Goal: Entertainment & Leisure: Consume media (video, audio)

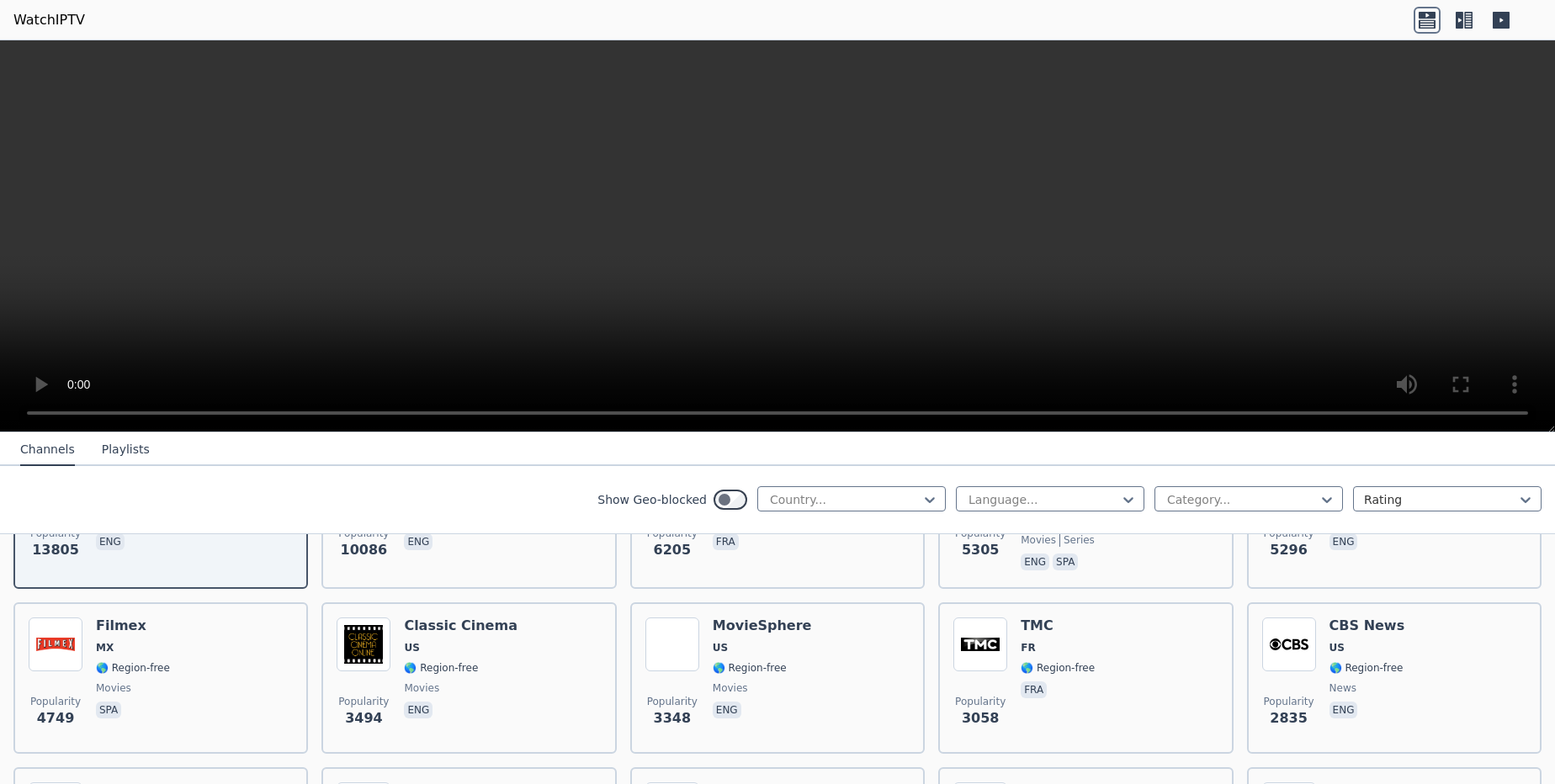
scroll to position [303, 0]
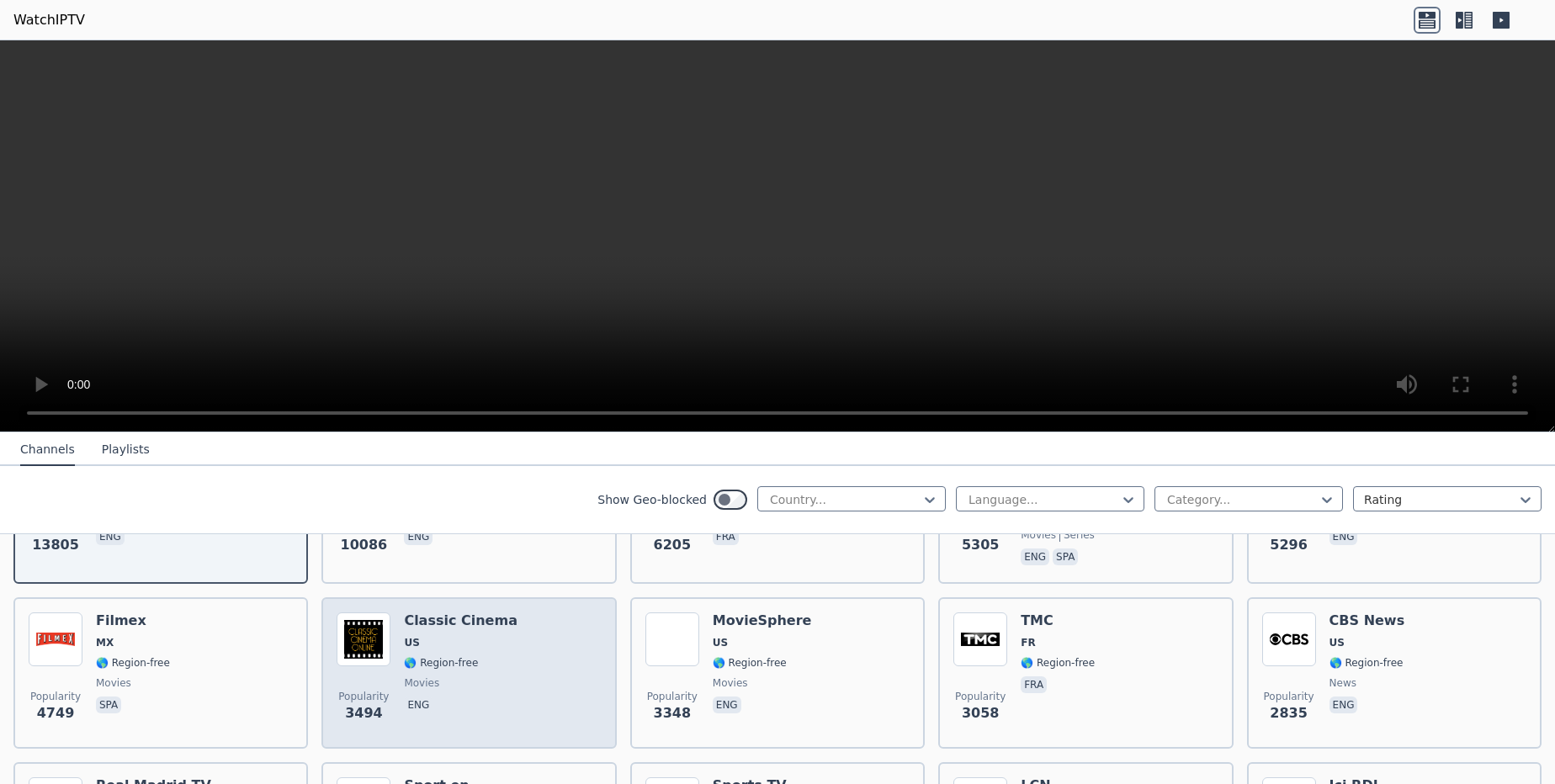
click at [518, 613] on div "Popularity 3494 Classic Cinema US 🌎 Region-free movies eng" at bounding box center [469, 674] width 264 height 122
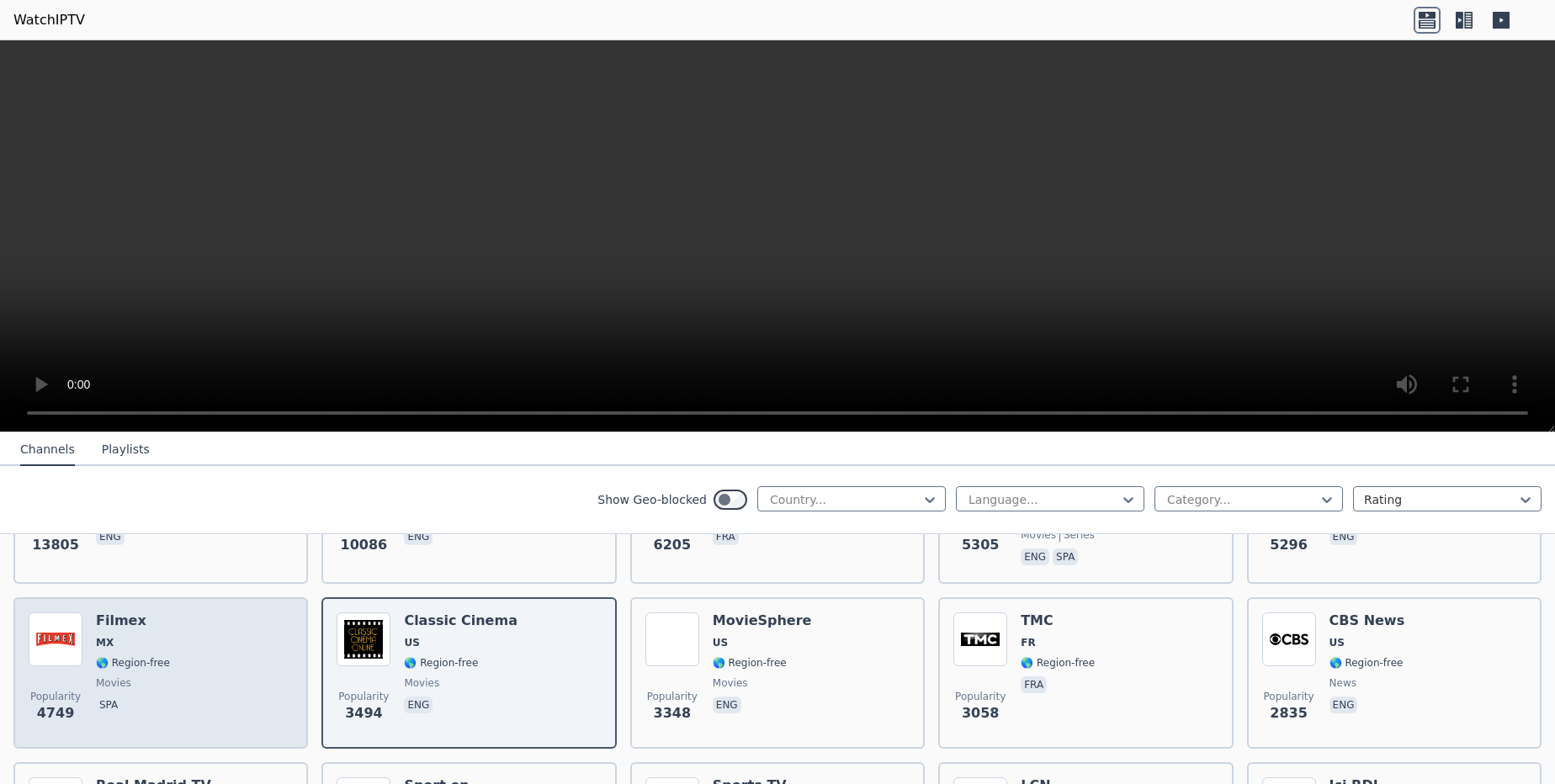
click at [190, 626] on div "Popularity 4749 Filmex MX 🌎 Region-free movies spa" at bounding box center [161, 674] width 264 height 122
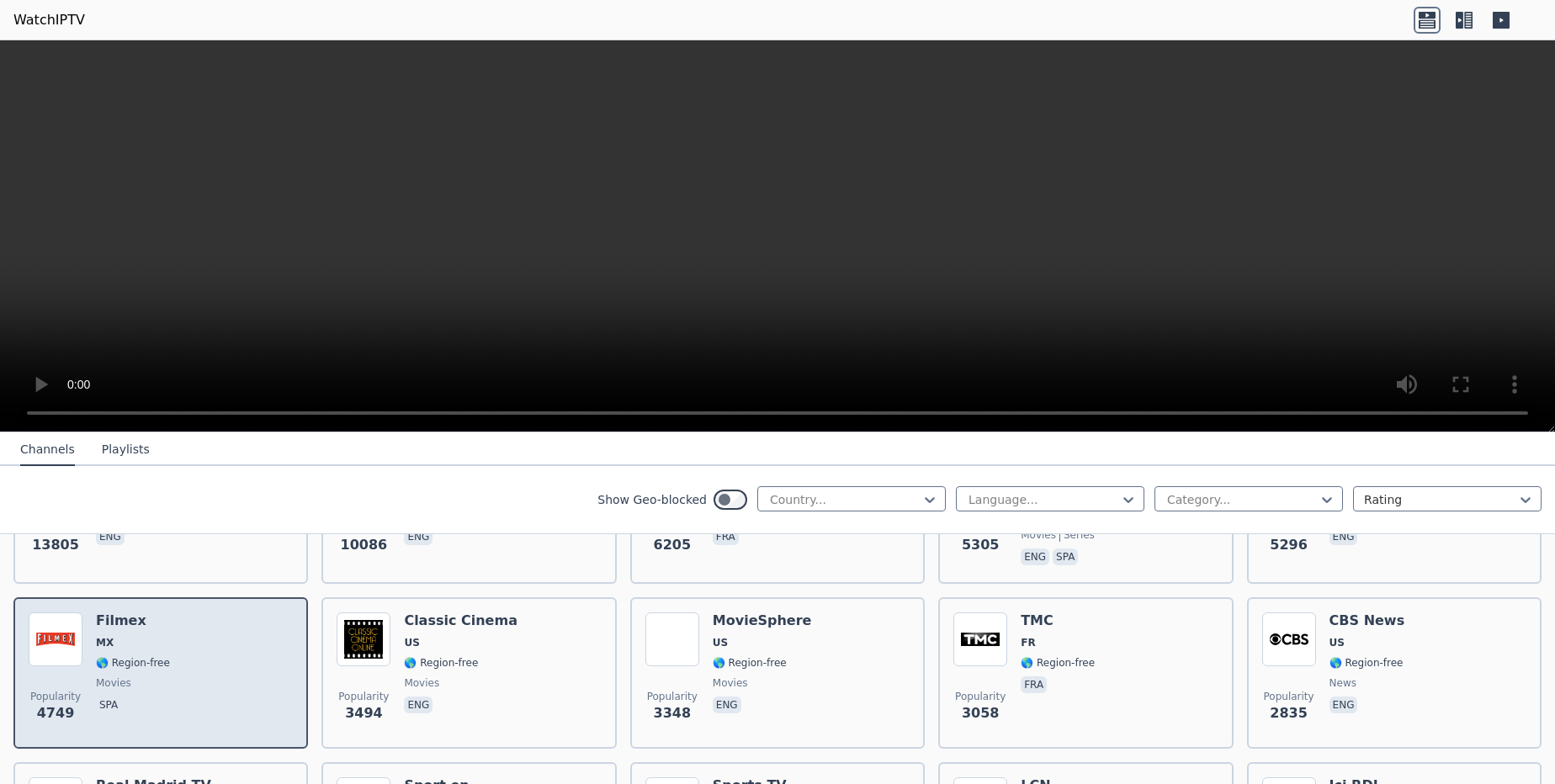
click at [162, 657] on span "🌎 Region-free" at bounding box center [133, 663] width 74 height 13
click at [165, 655] on div "Popularity 4749 Filmex MX 🌎 Region-free movies spa" at bounding box center [161, 674] width 264 height 122
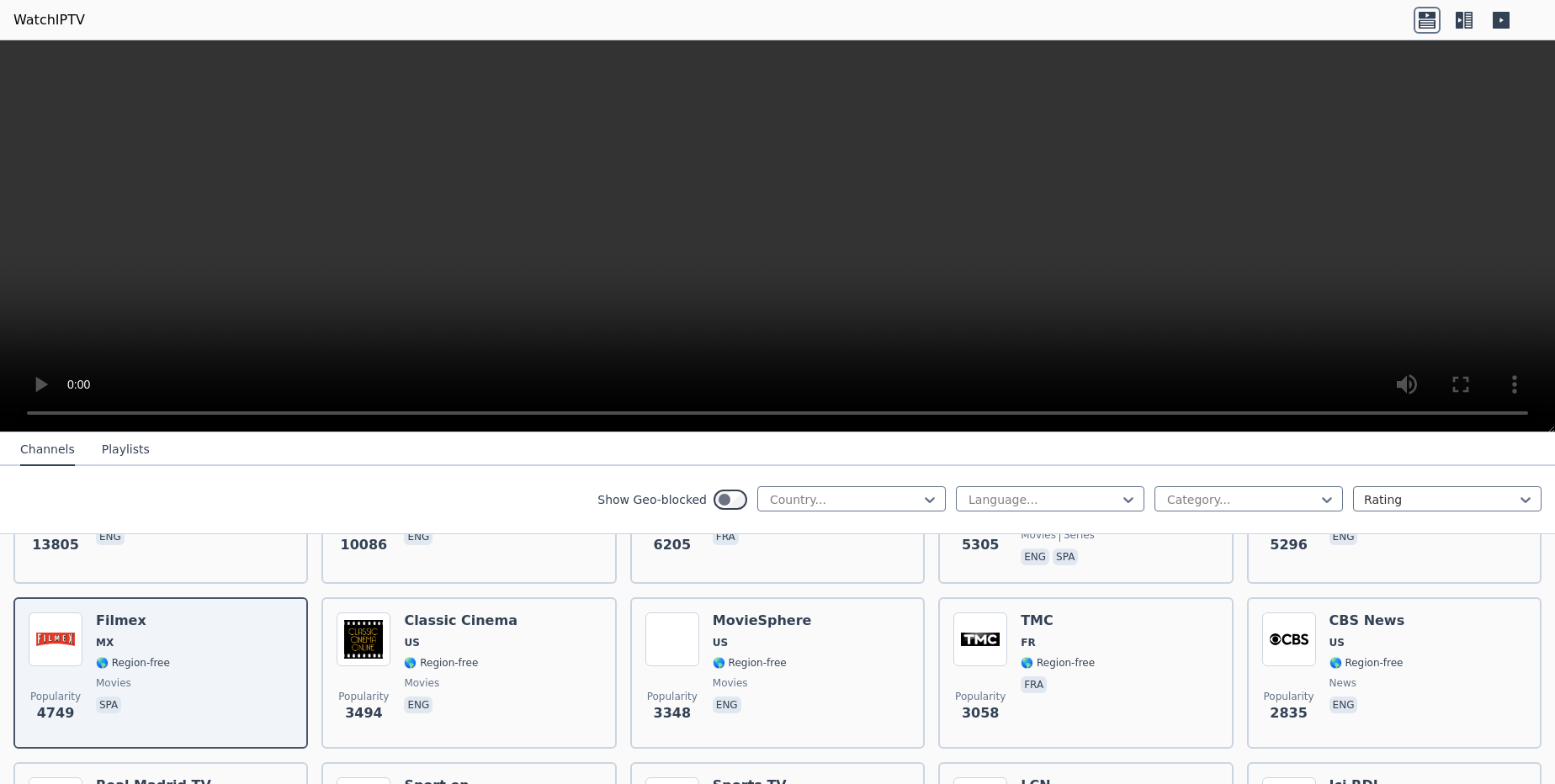
click at [163, 446] on nav "Channels Playlists" at bounding box center [778, 449] width 1555 height 33
click at [142, 448] on div "Channels Playlists" at bounding box center [85, 450] width 157 height 32
click at [122, 451] on button "Playlists" at bounding box center [125, 450] width 48 height 32
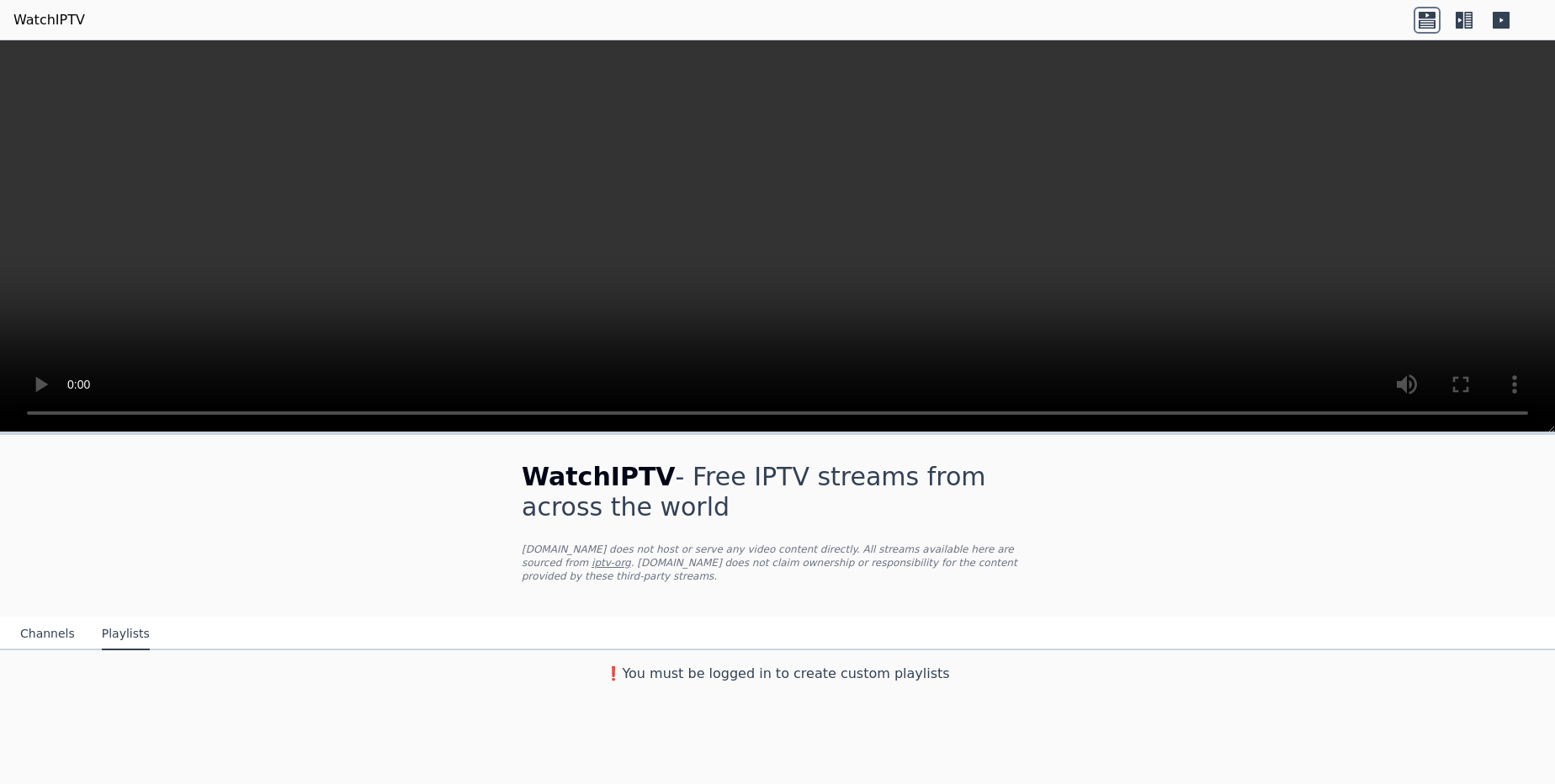
scroll to position [0, 0]
click at [63, 619] on button "Channels" at bounding box center [48, 635] width 55 height 32
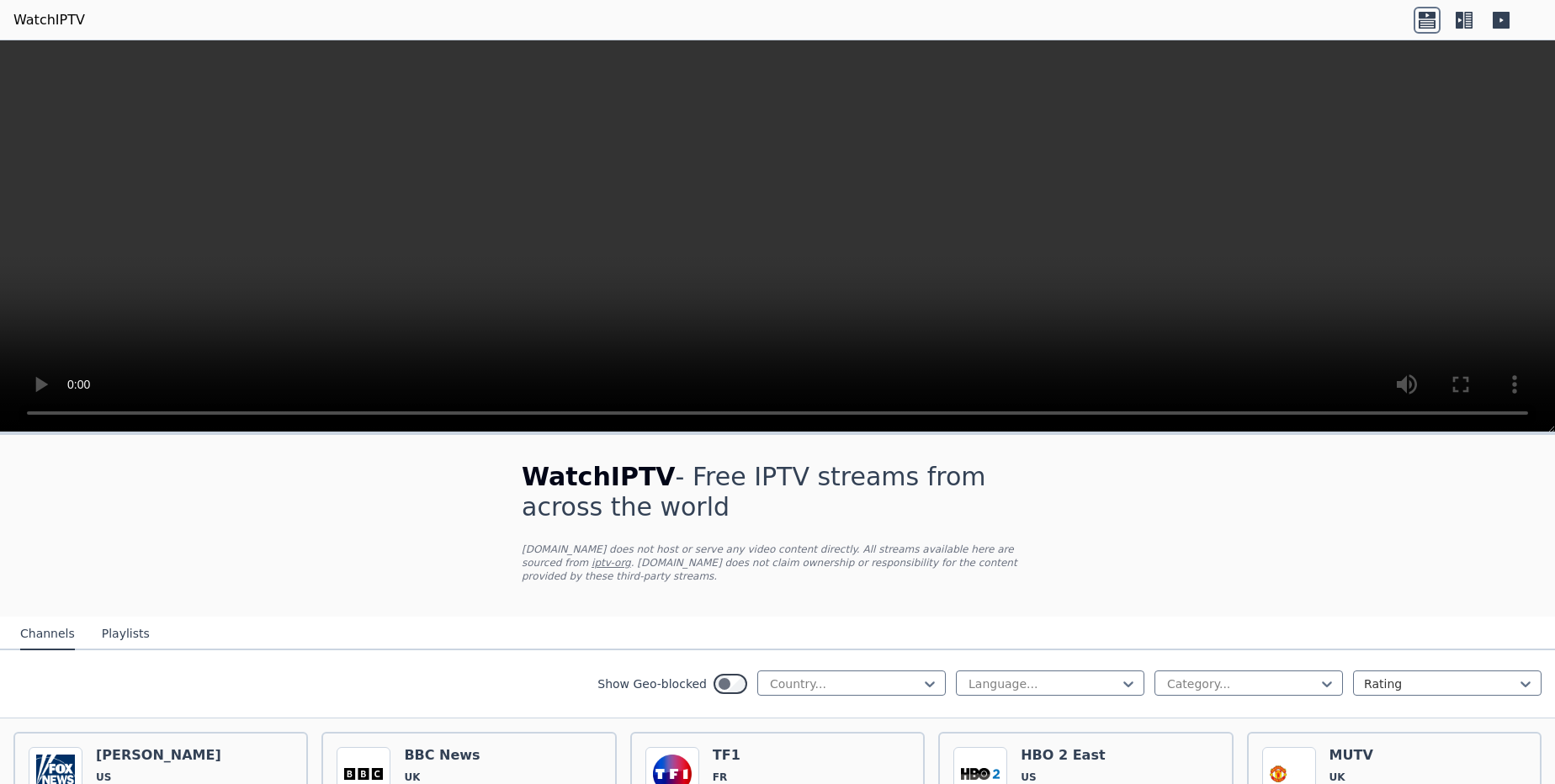
scroll to position [202, 0]
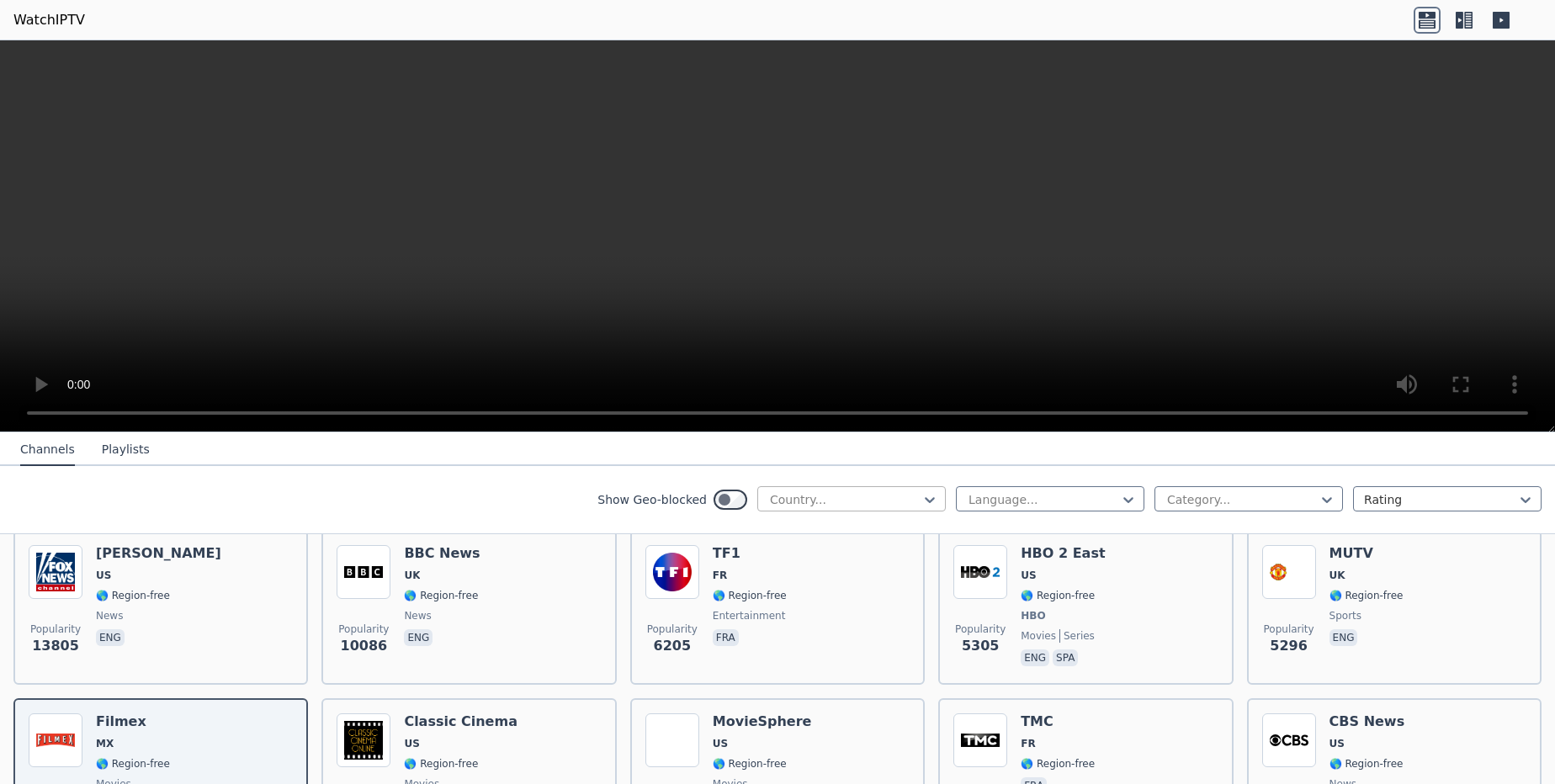
click at [857, 505] on div at bounding box center [844, 500] width 153 height 17
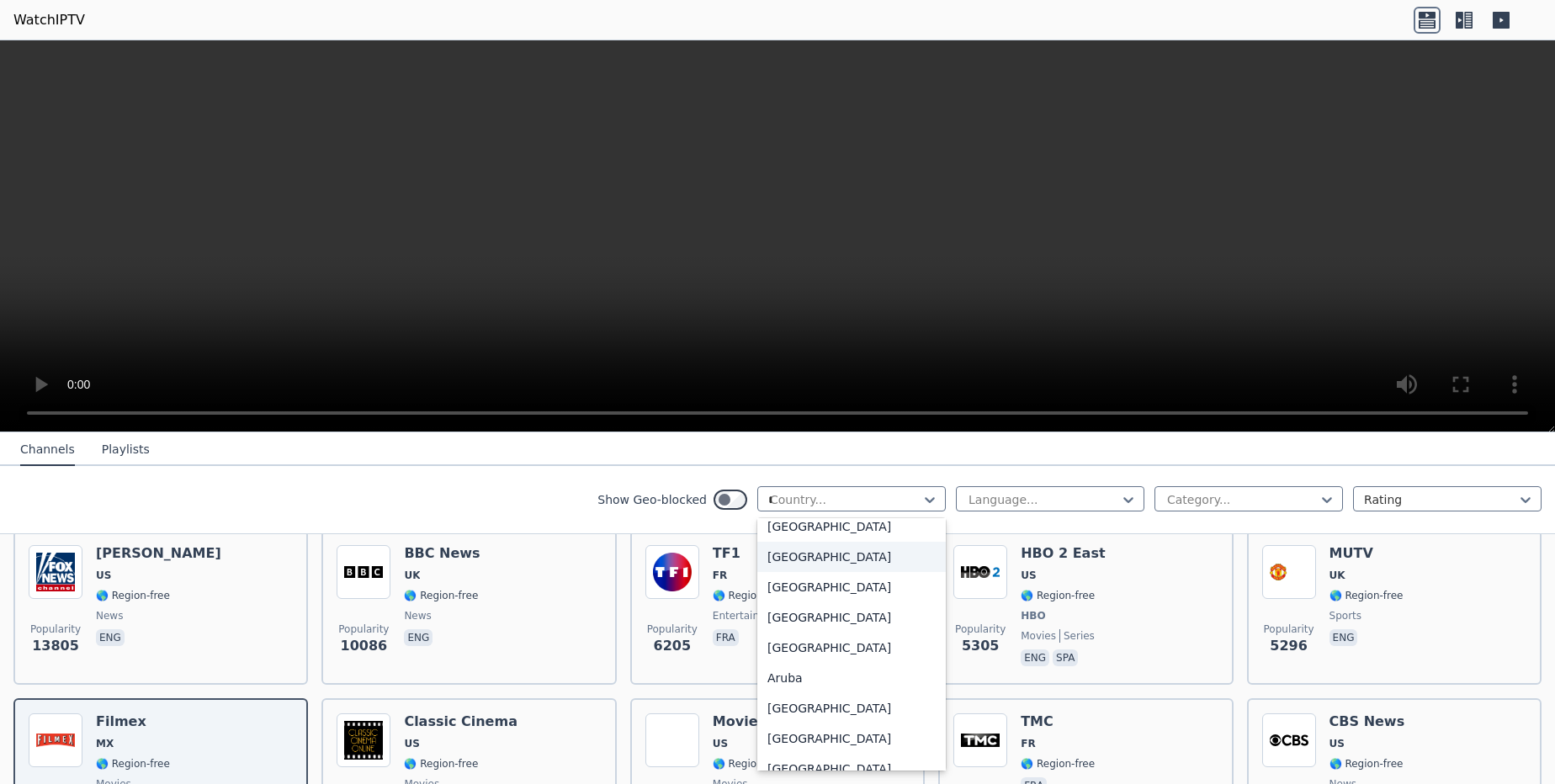
scroll to position [0, 0]
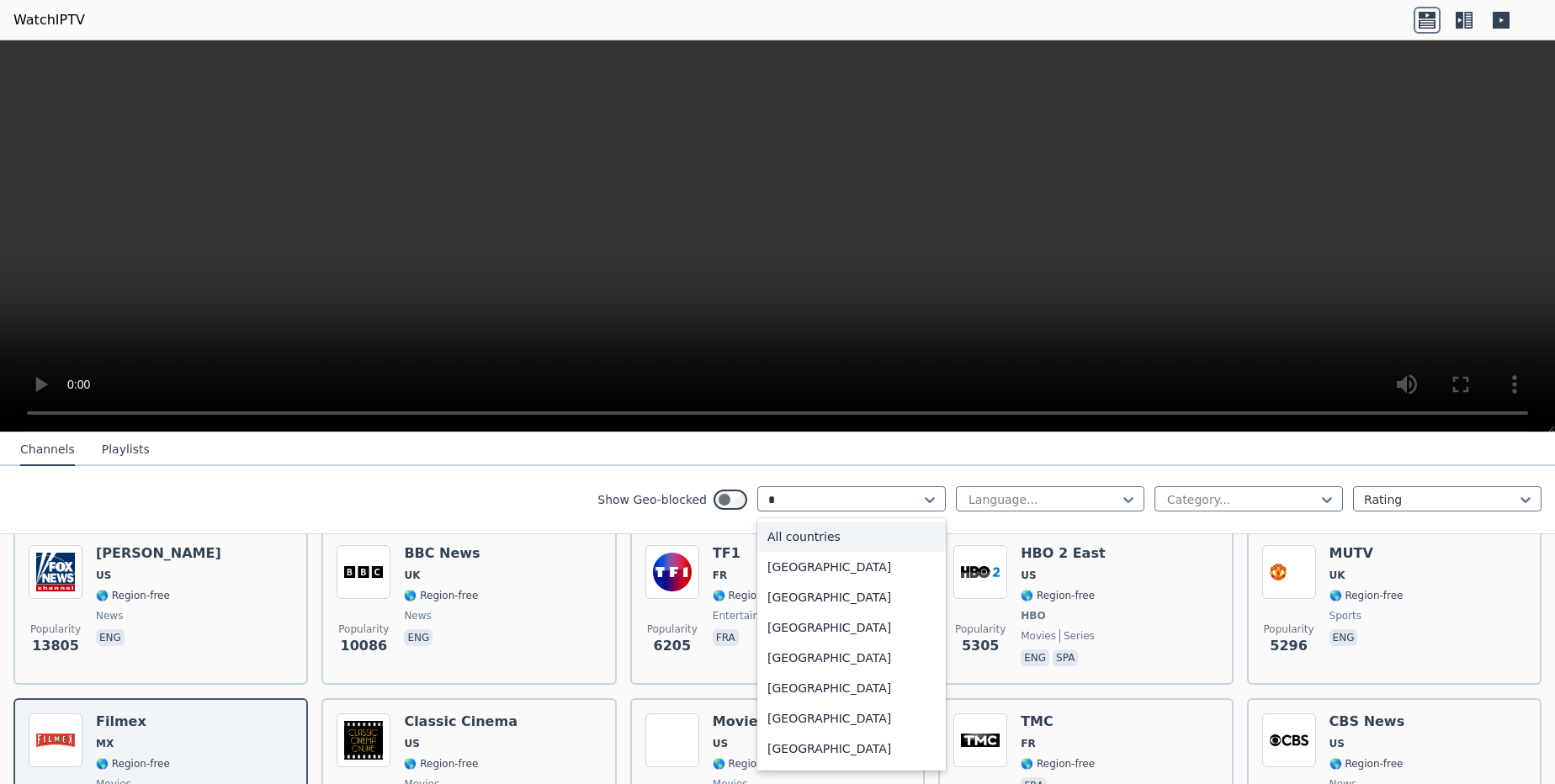
type input "**"
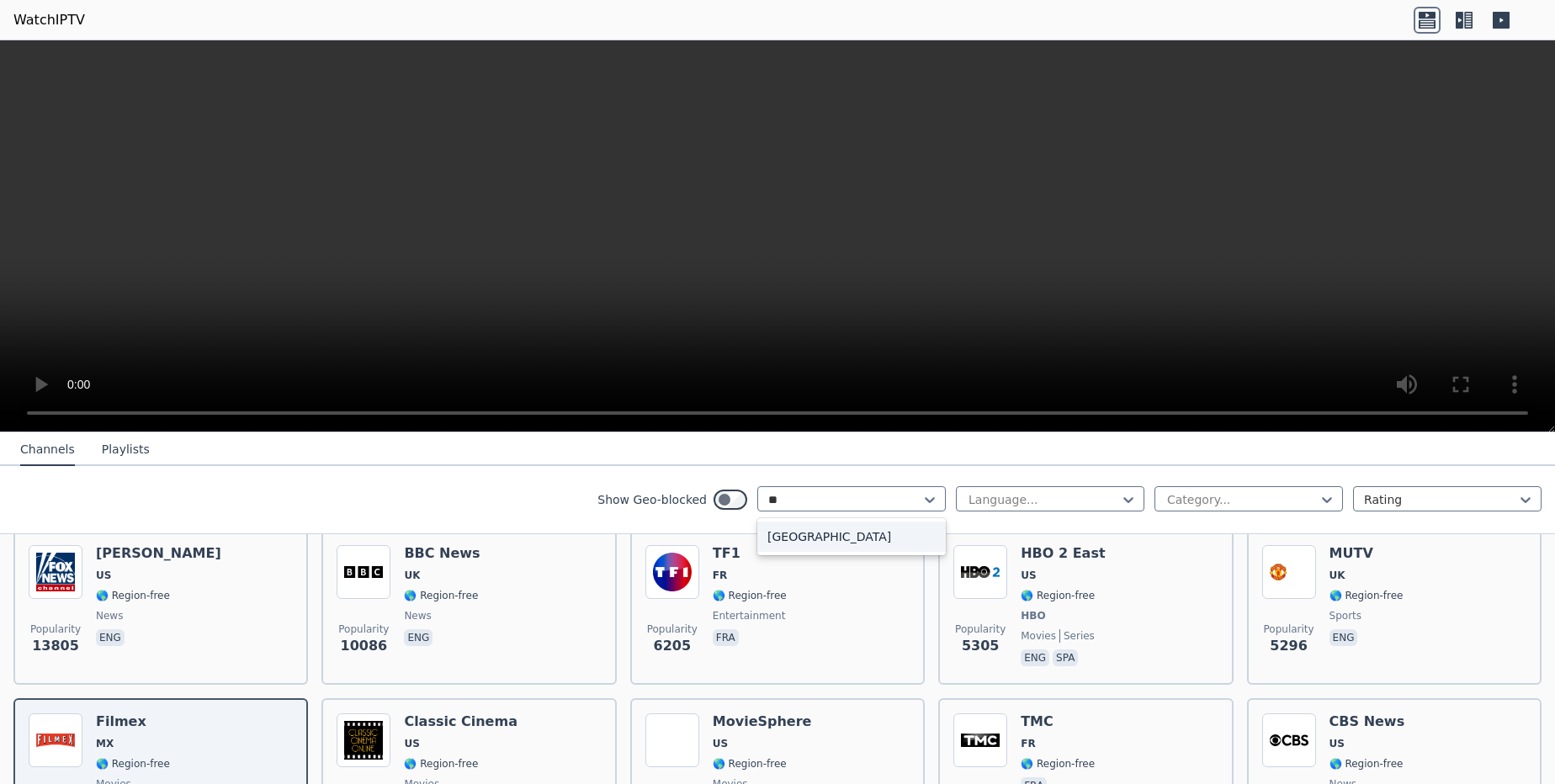
click at [777, 536] on div "[GEOGRAPHIC_DATA]" at bounding box center [852, 537] width 188 height 30
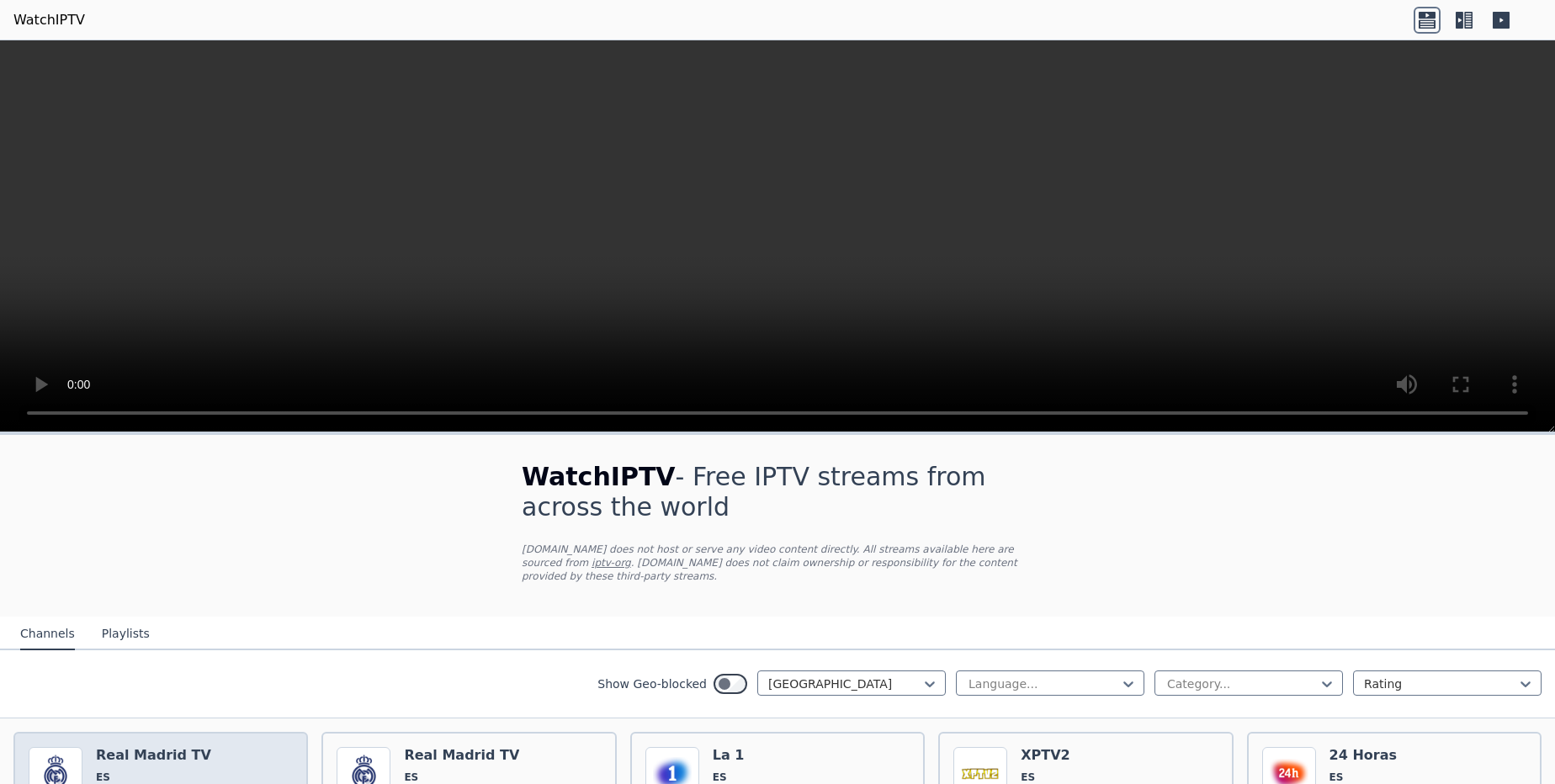
scroll to position [202, 0]
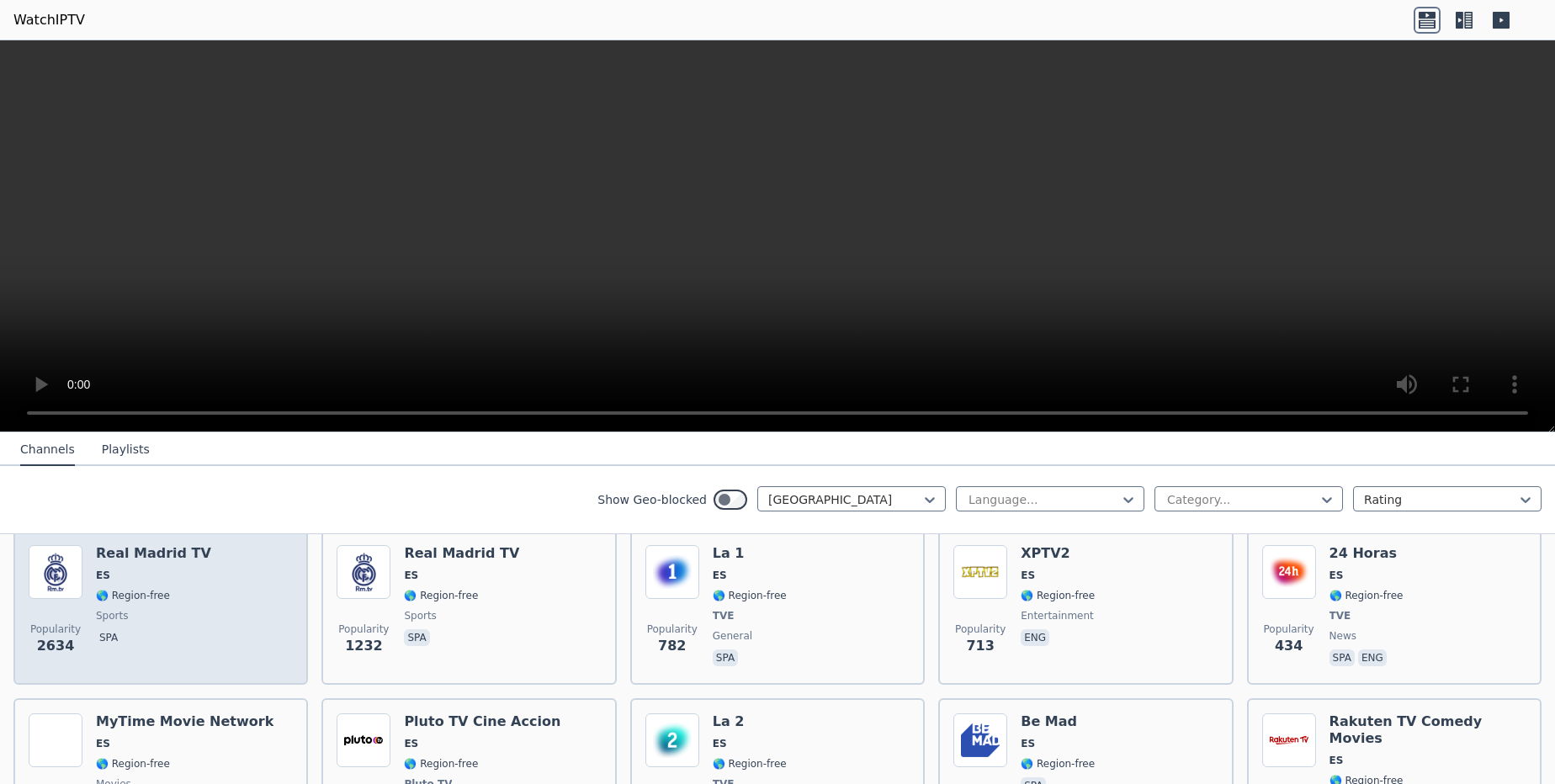
click at [213, 587] on div "Popularity 2634 Real Madrid TV ES 🌎 Region-free sports spa" at bounding box center [161, 607] width 264 height 124
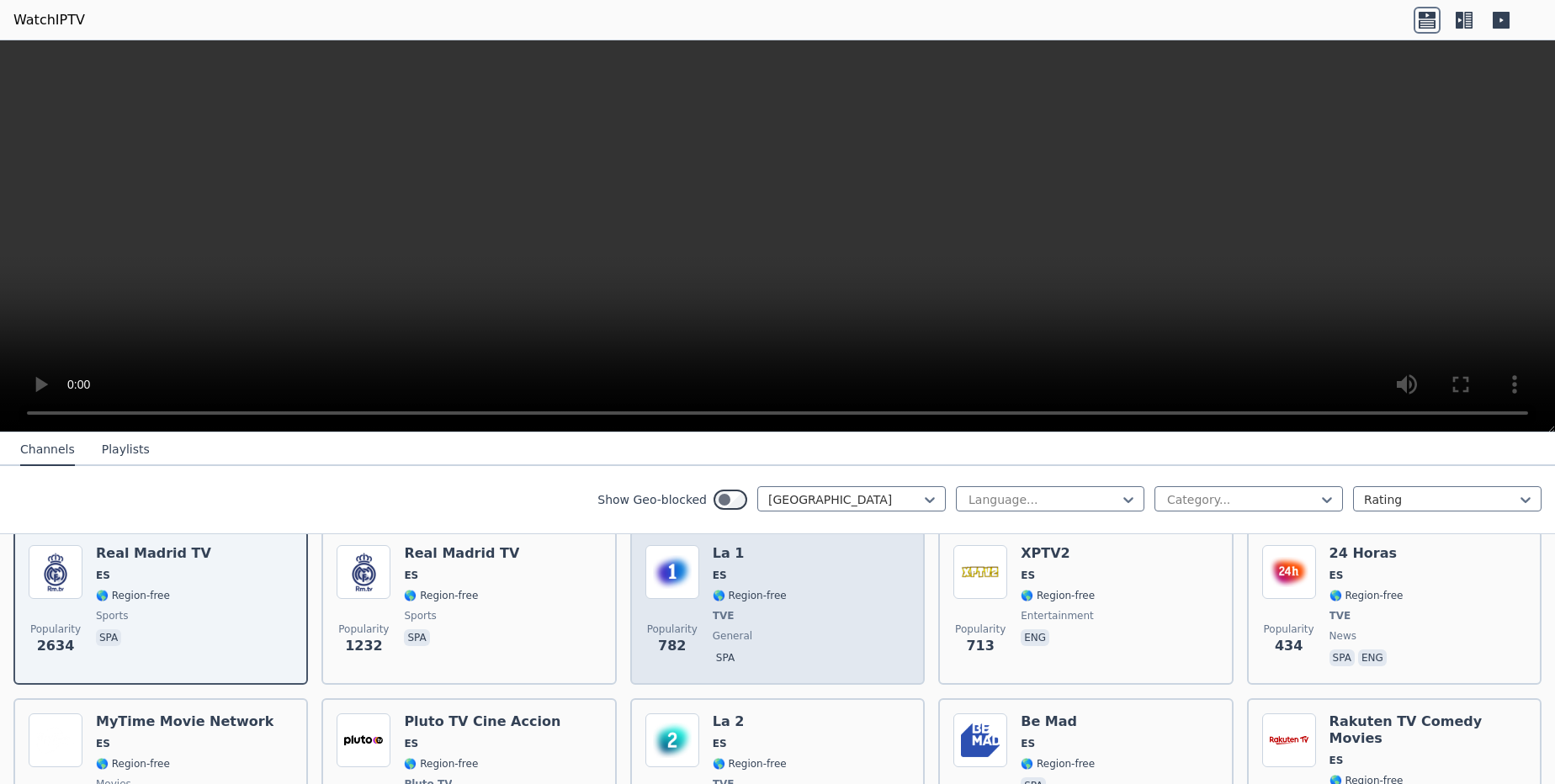
click at [789, 598] on div "Popularity 782 La 1 ES 🌎 Region-free TVE general spa" at bounding box center [778, 607] width 264 height 124
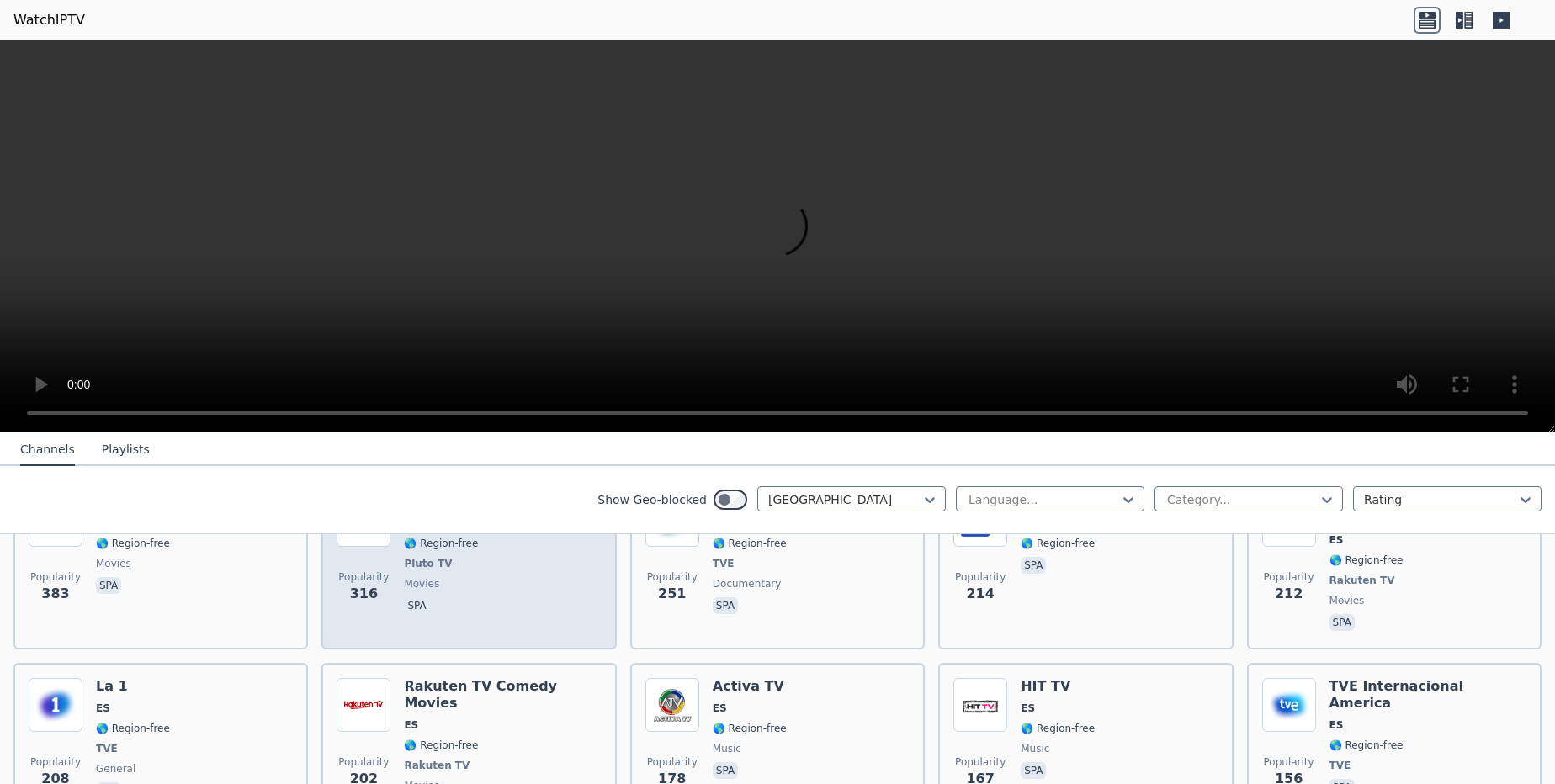
scroll to position [505, 0]
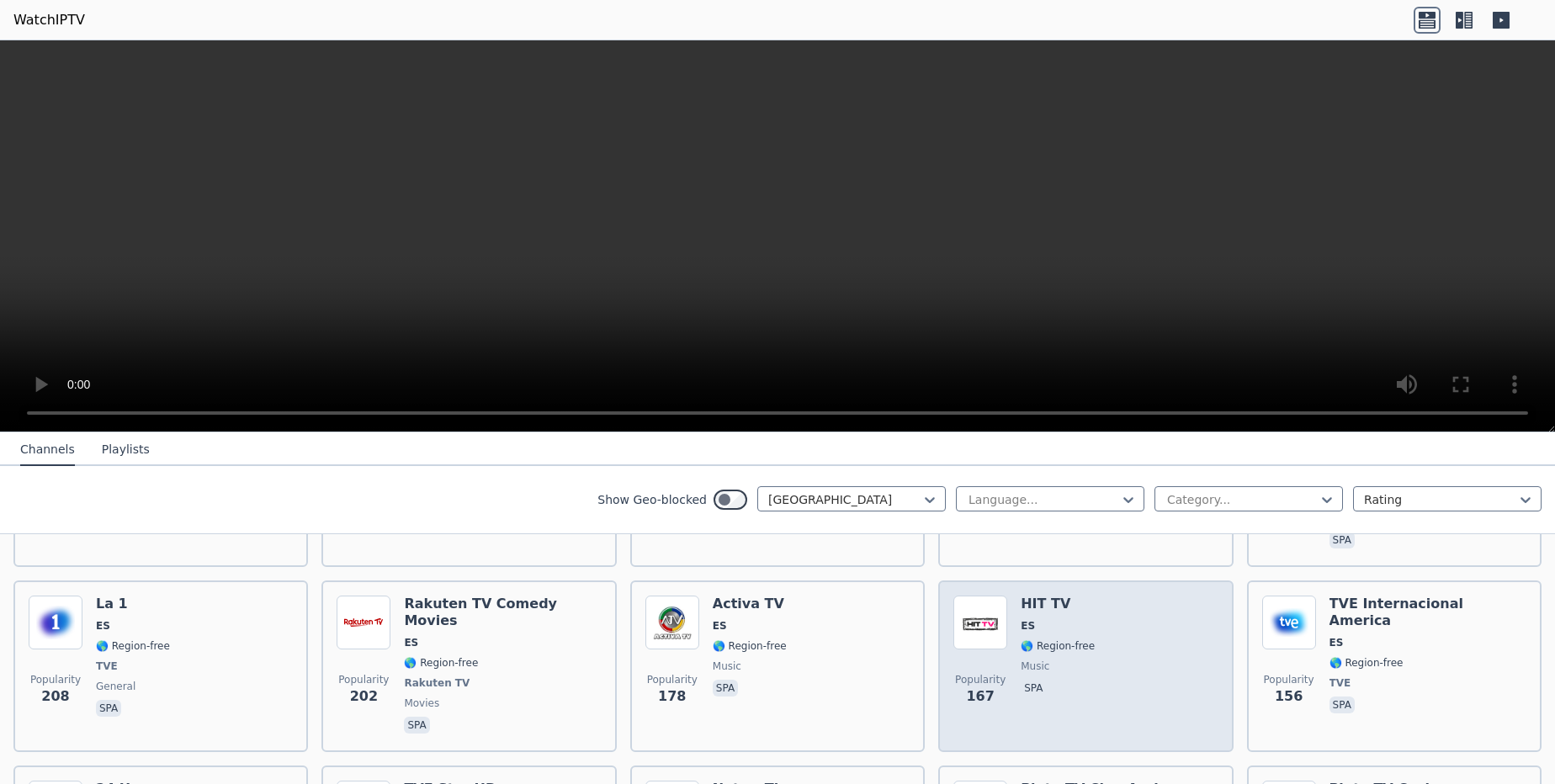
click at [1046, 645] on div "HIT TV ES 🌎 Region-free music spa" at bounding box center [1058, 666] width 74 height 142
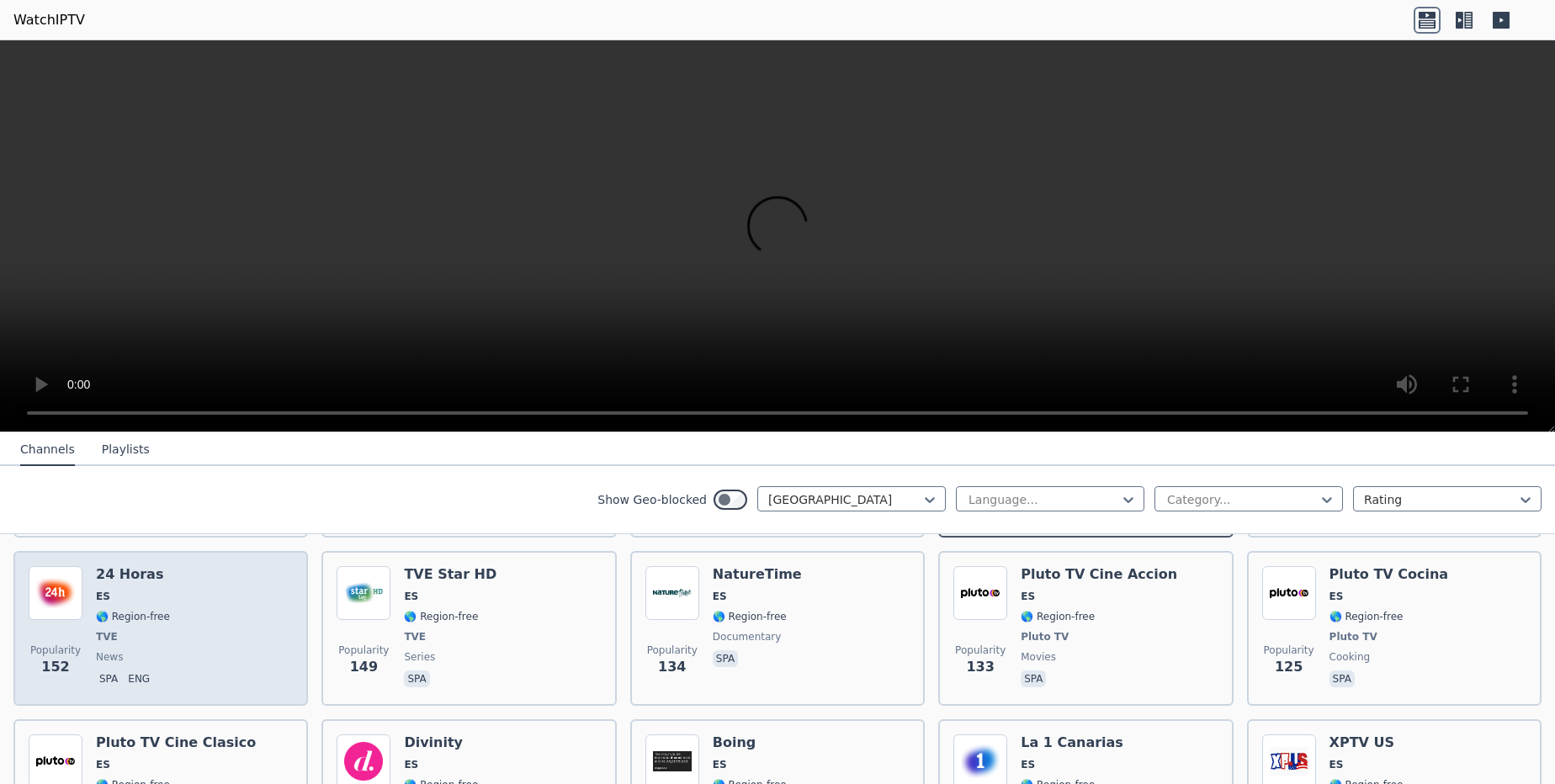
scroll to position [707, 0]
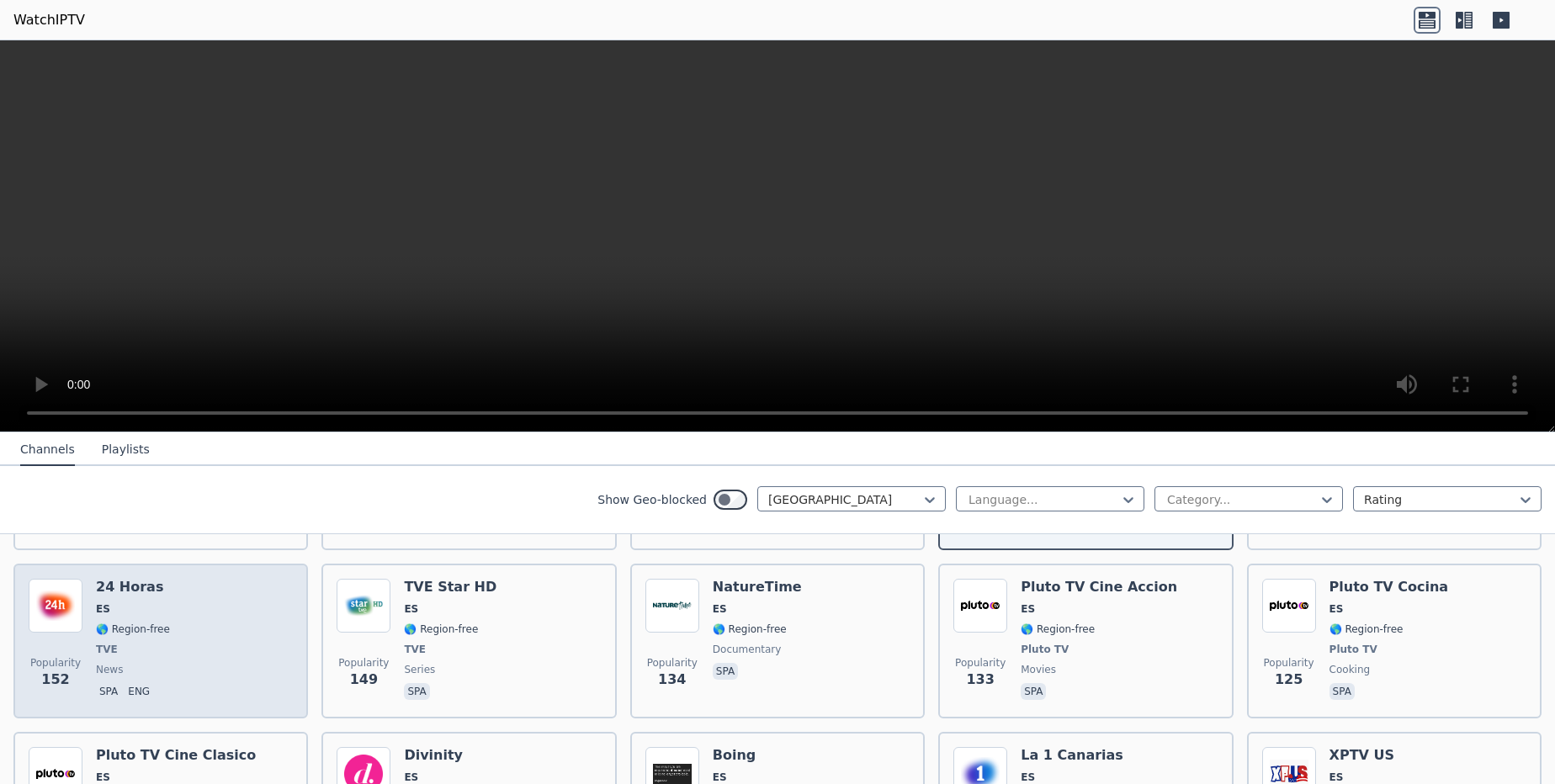
click at [135, 579] on div "24 Horas ES 🌎 Region-free TVE news spa eng" at bounding box center [133, 641] width 74 height 124
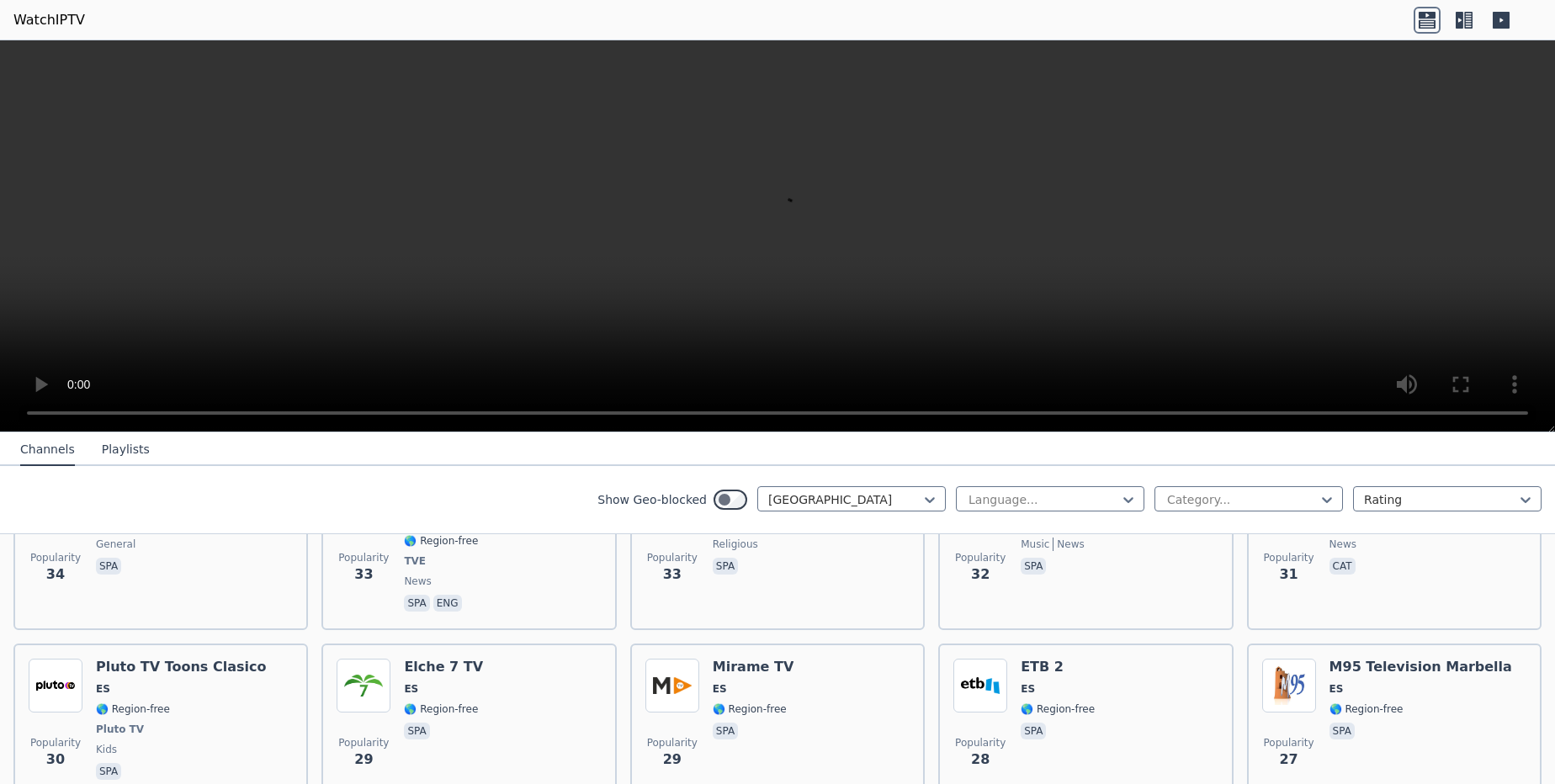
scroll to position [2524, 0]
click at [1400, 504] on div at bounding box center [1440, 500] width 153 height 17
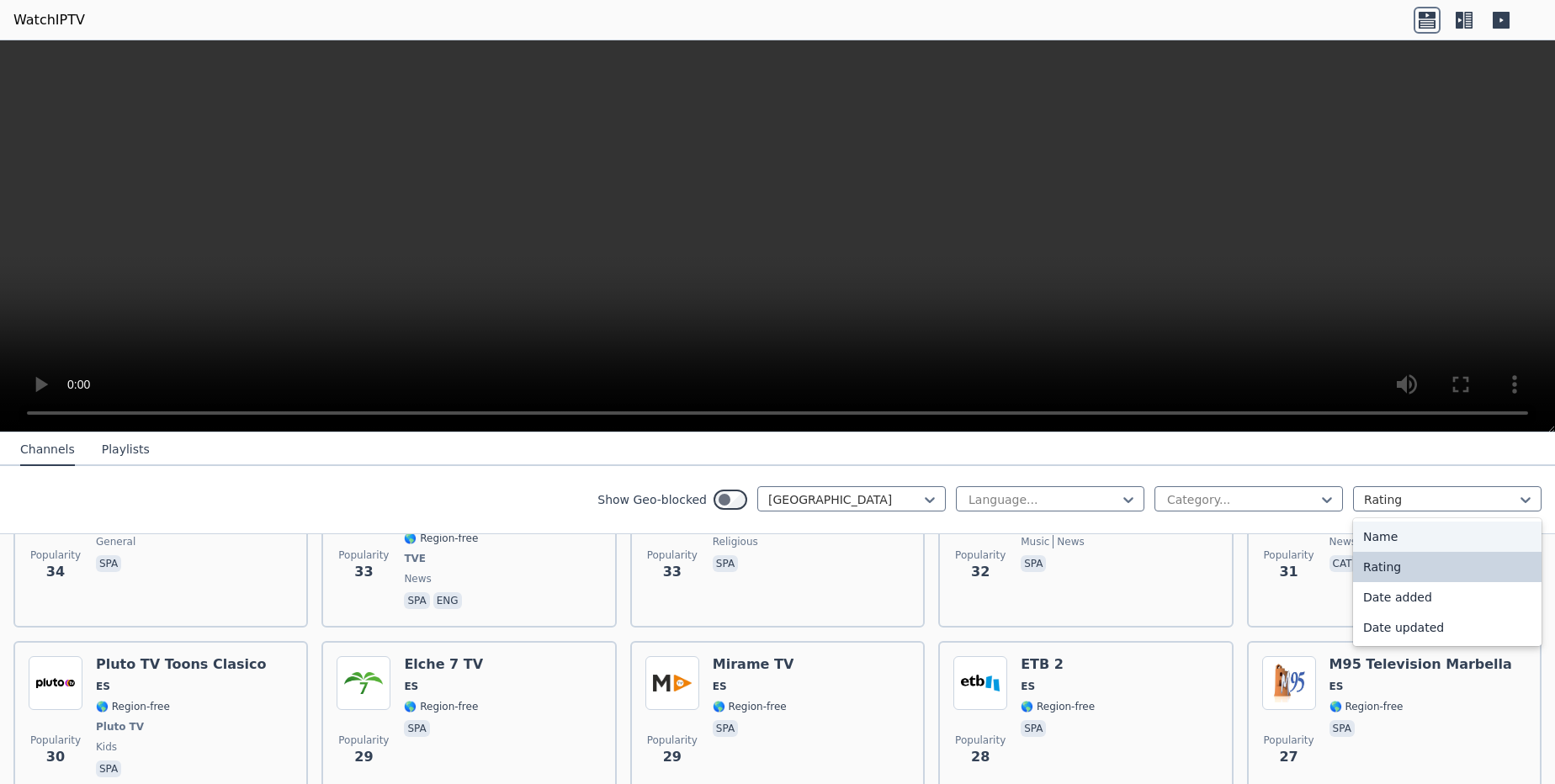
click at [1365, 543] on div "Name" at bounding box center [1448, 537] width 188 height 30
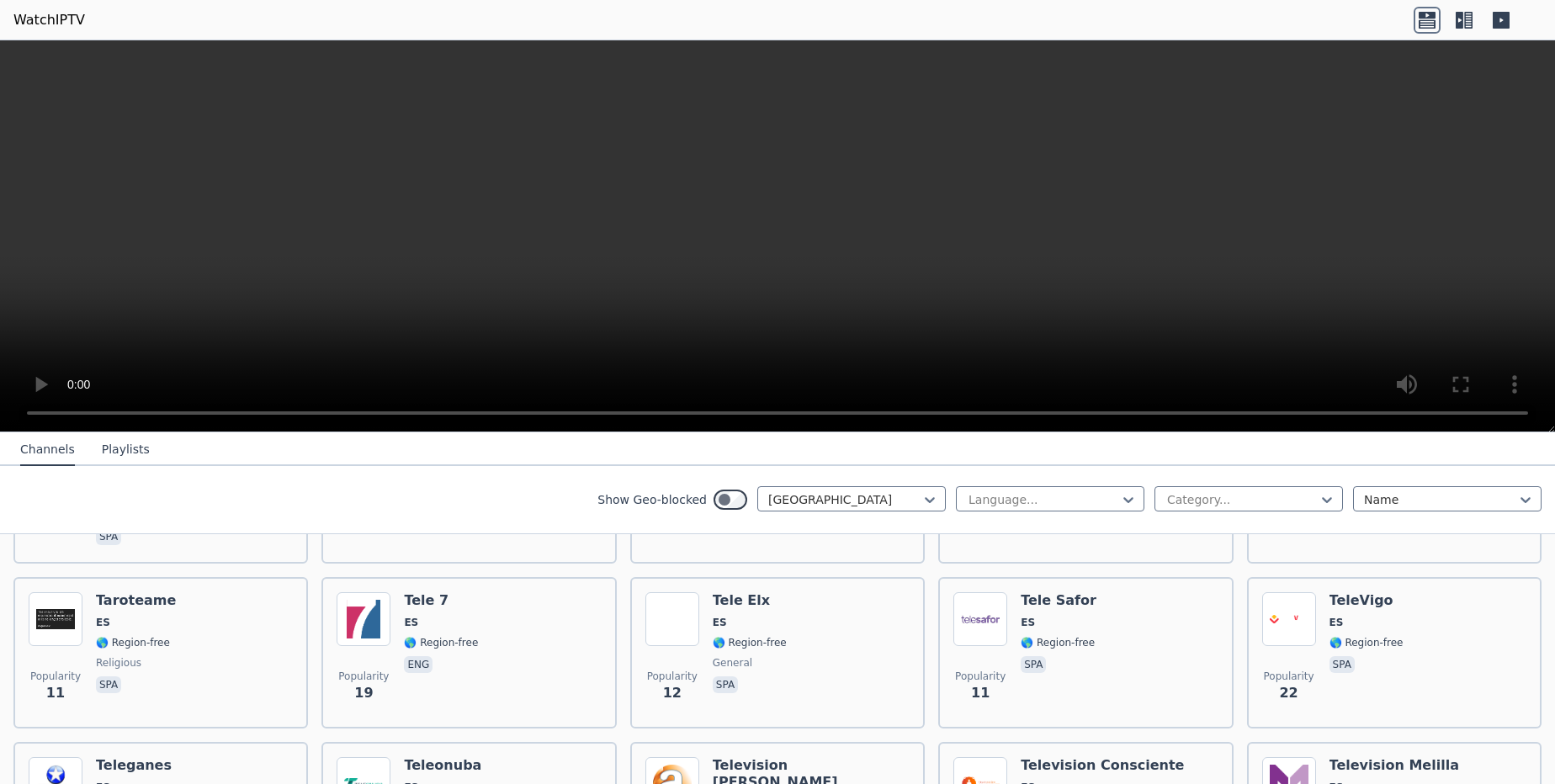
scroll to position [5957, 0]
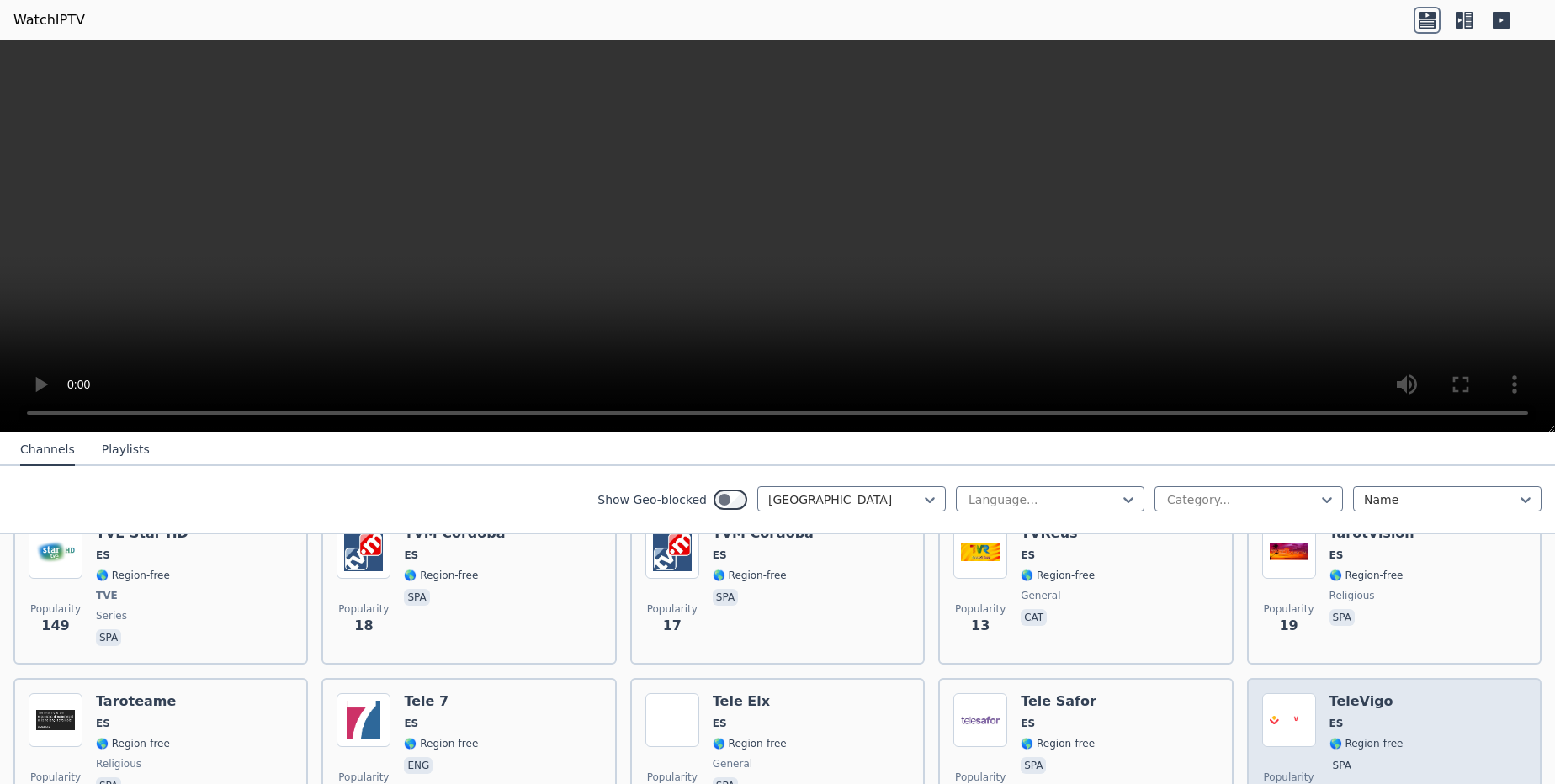
click at [1278, 760] on span "Popularity 22" at bounding box center [1289, 787] width 54 height 54
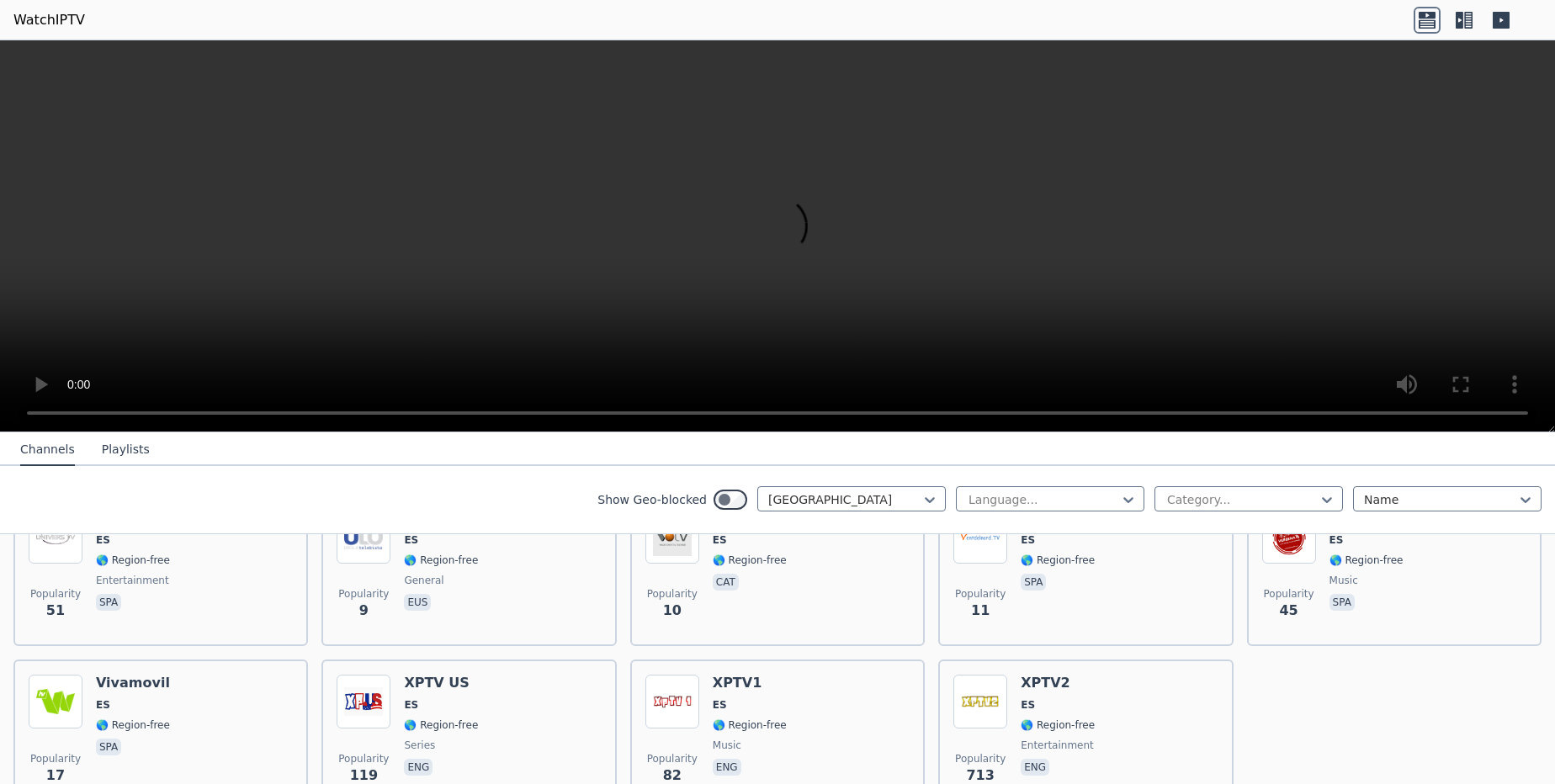
scroll to position [6538, 0]
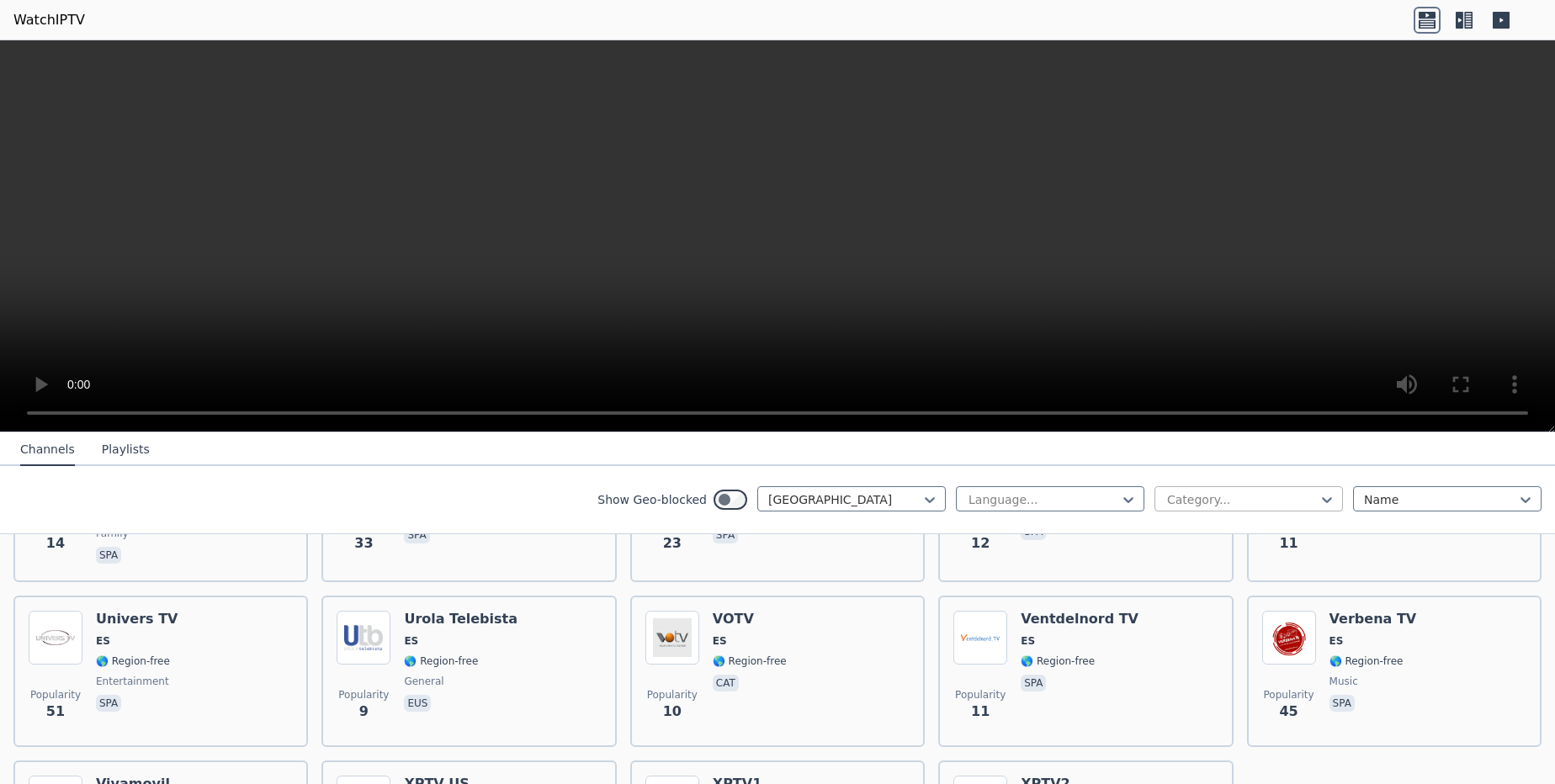
click at [1193, 491] on div at bounding box center [1241, 500] width 153 height 17
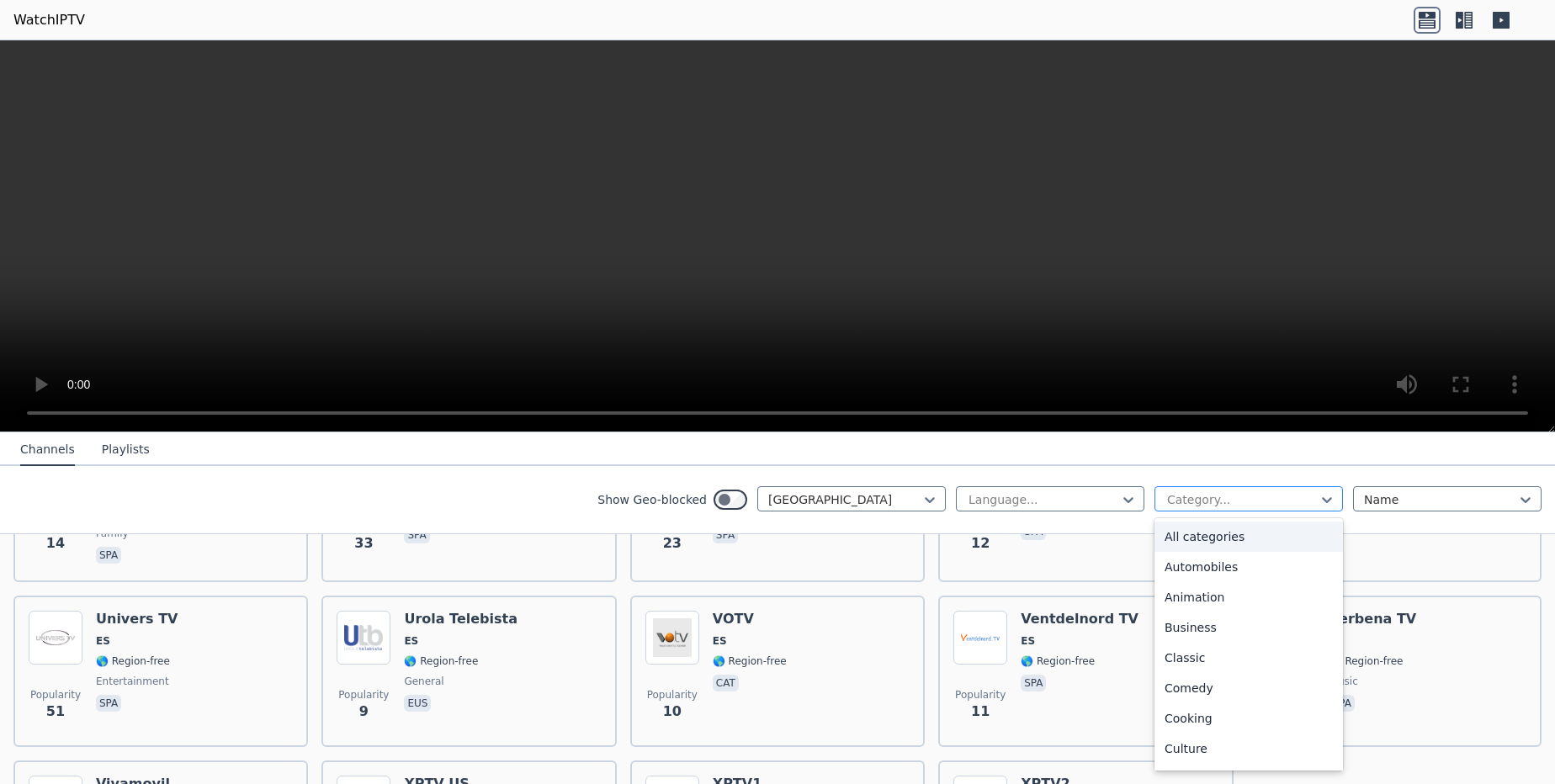
click at [1193, 493] on div at bounding box center [1241, 500] width 153 height 17
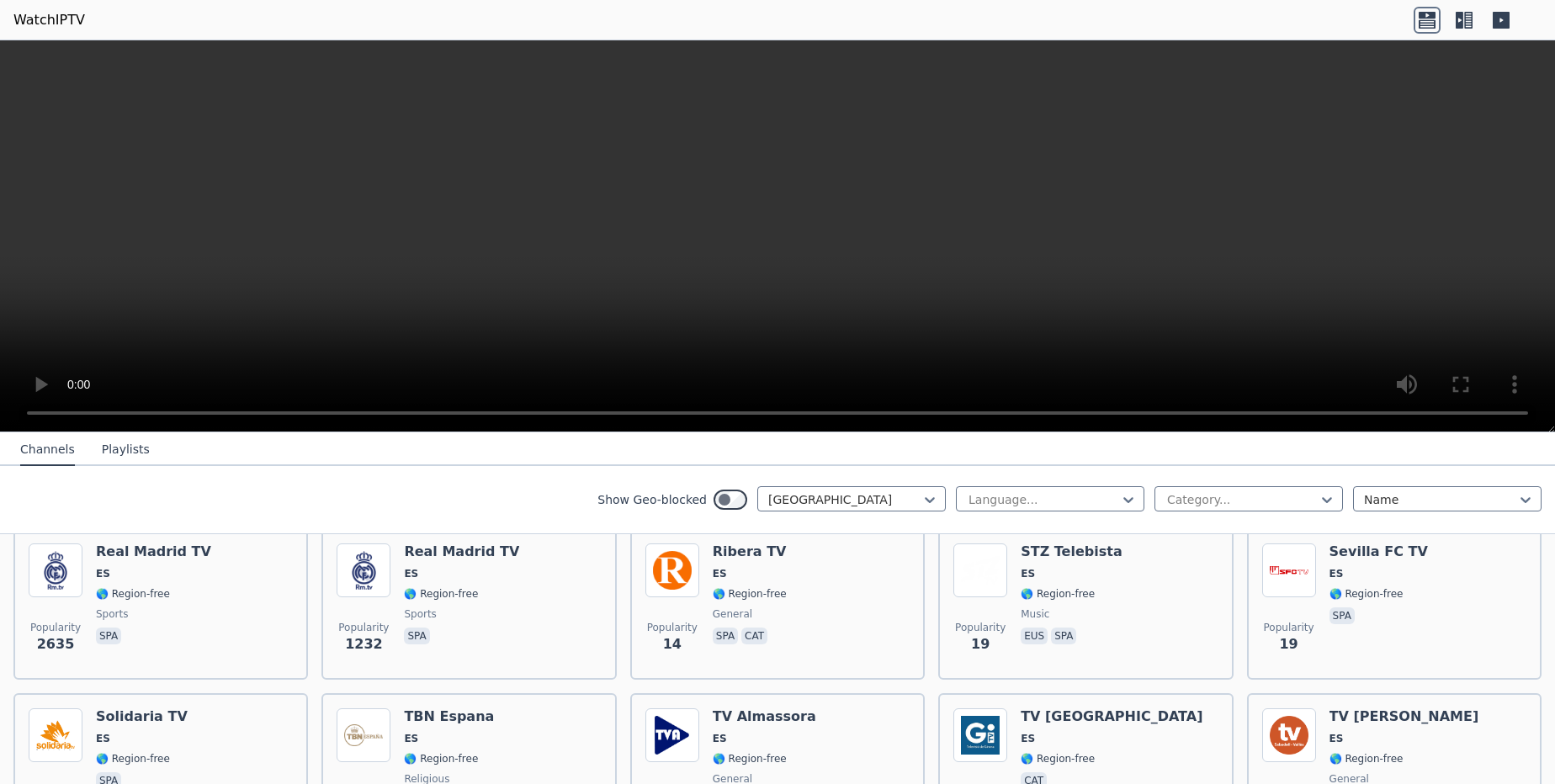
scroll to position [5023, 0]
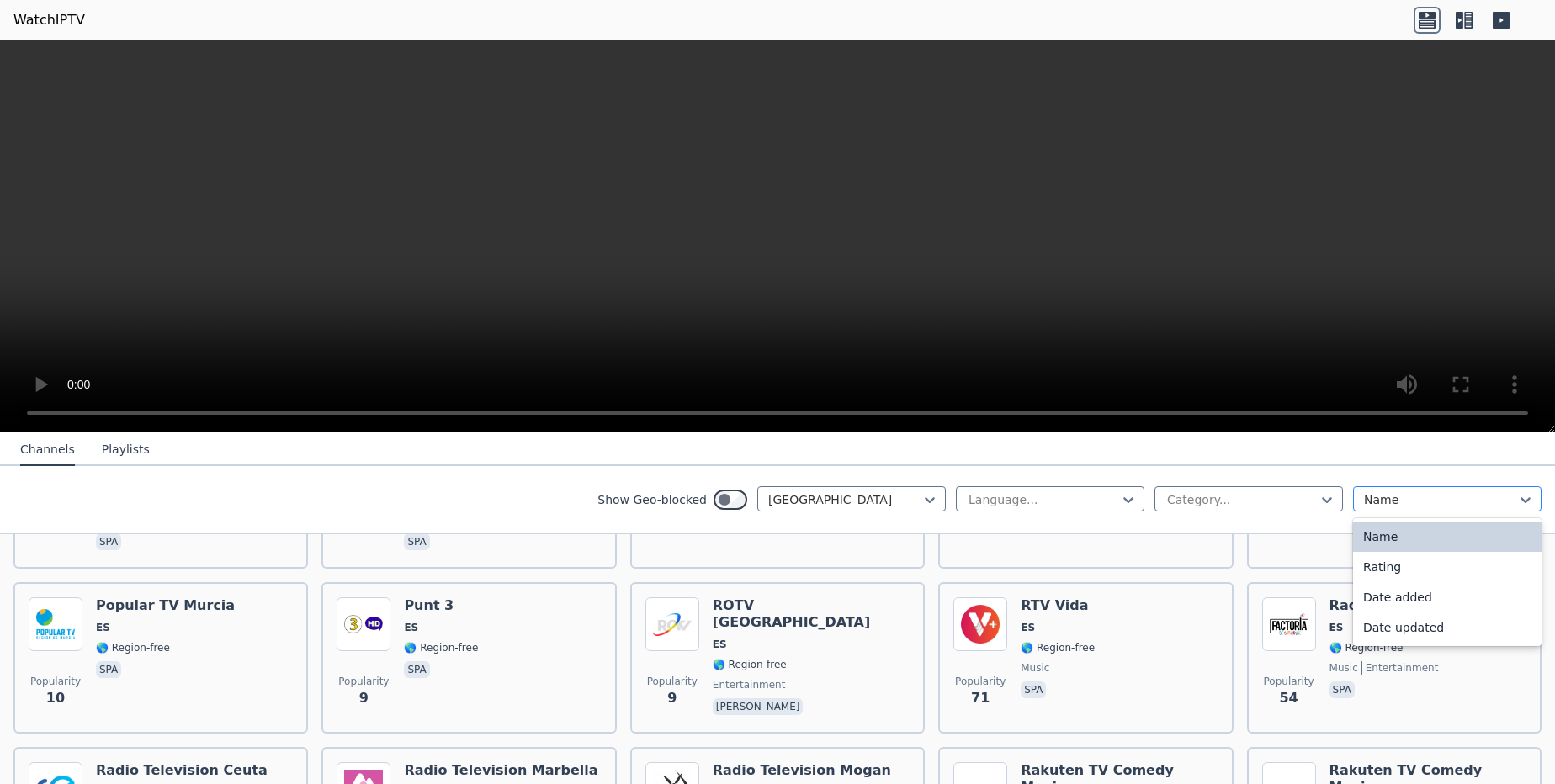
click at [1392, 503] on div at bounding box center [1440, 500] width 153 height 17
click at [1393, 575] on div "Rating" at bounding box center [1448, 567] width 188 height 30
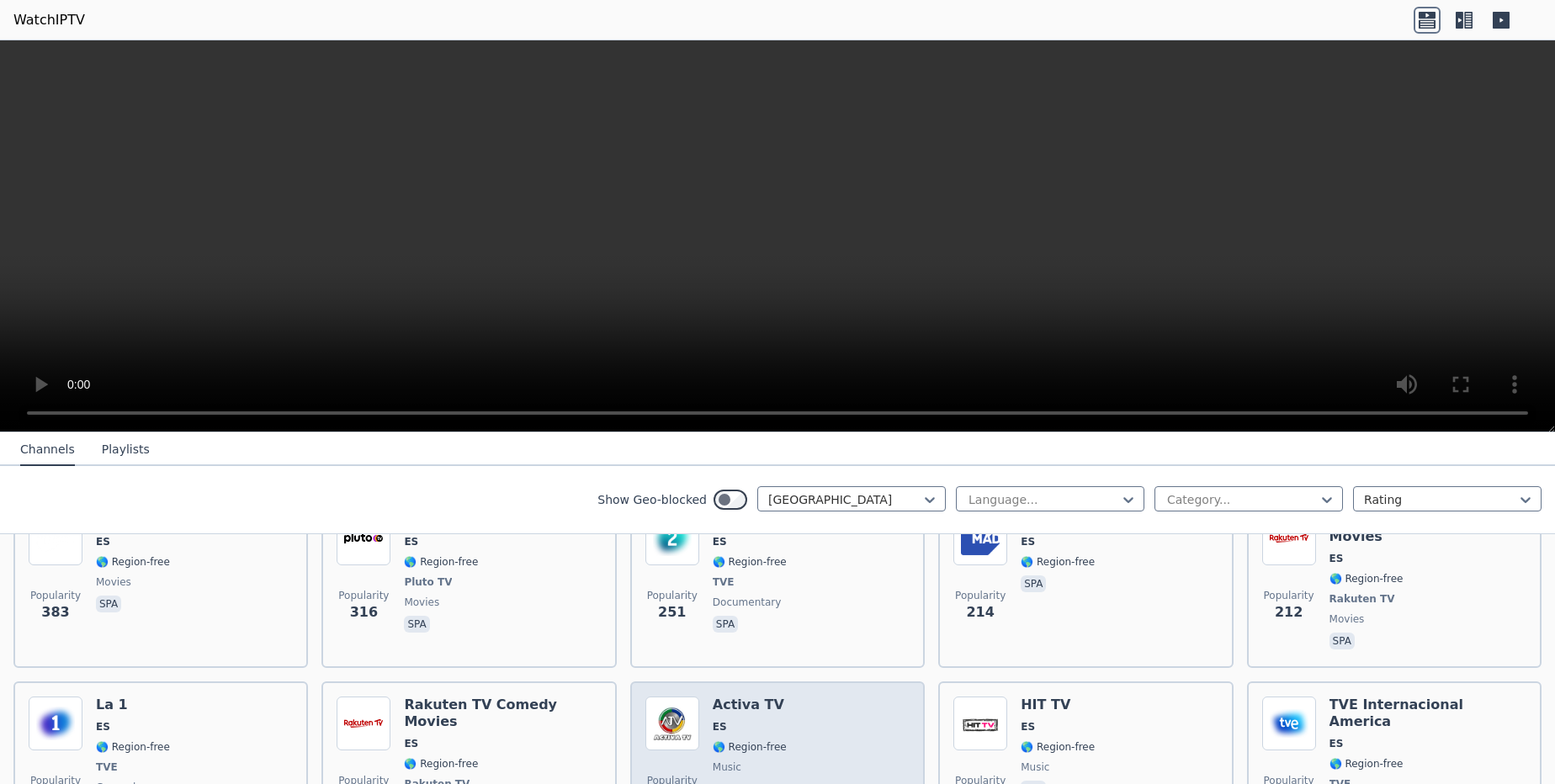
scroll to position [505, 0]
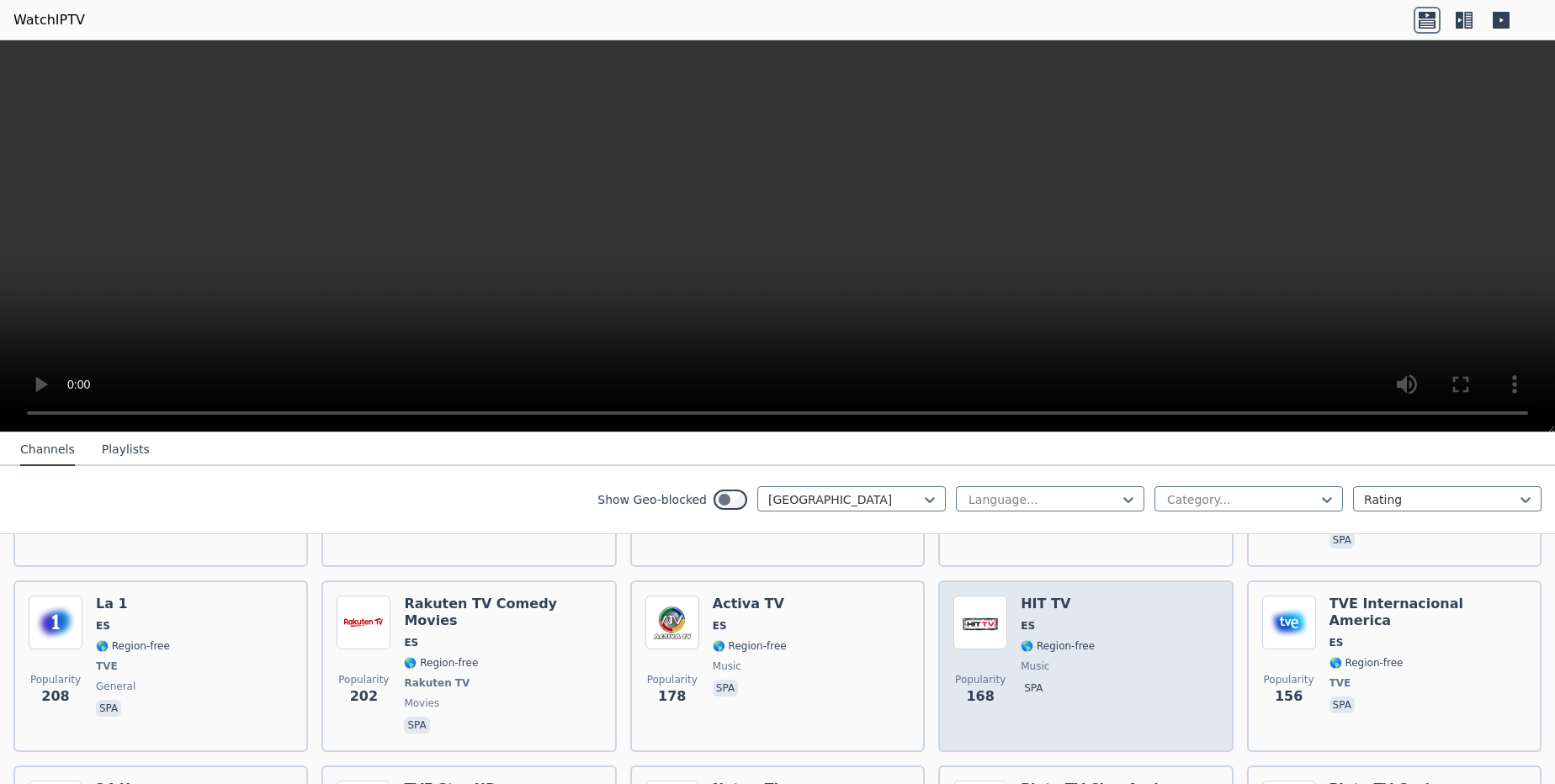
click at [1021, 660] on span "music" at bounding box center [1035, 666] width 29 height 13
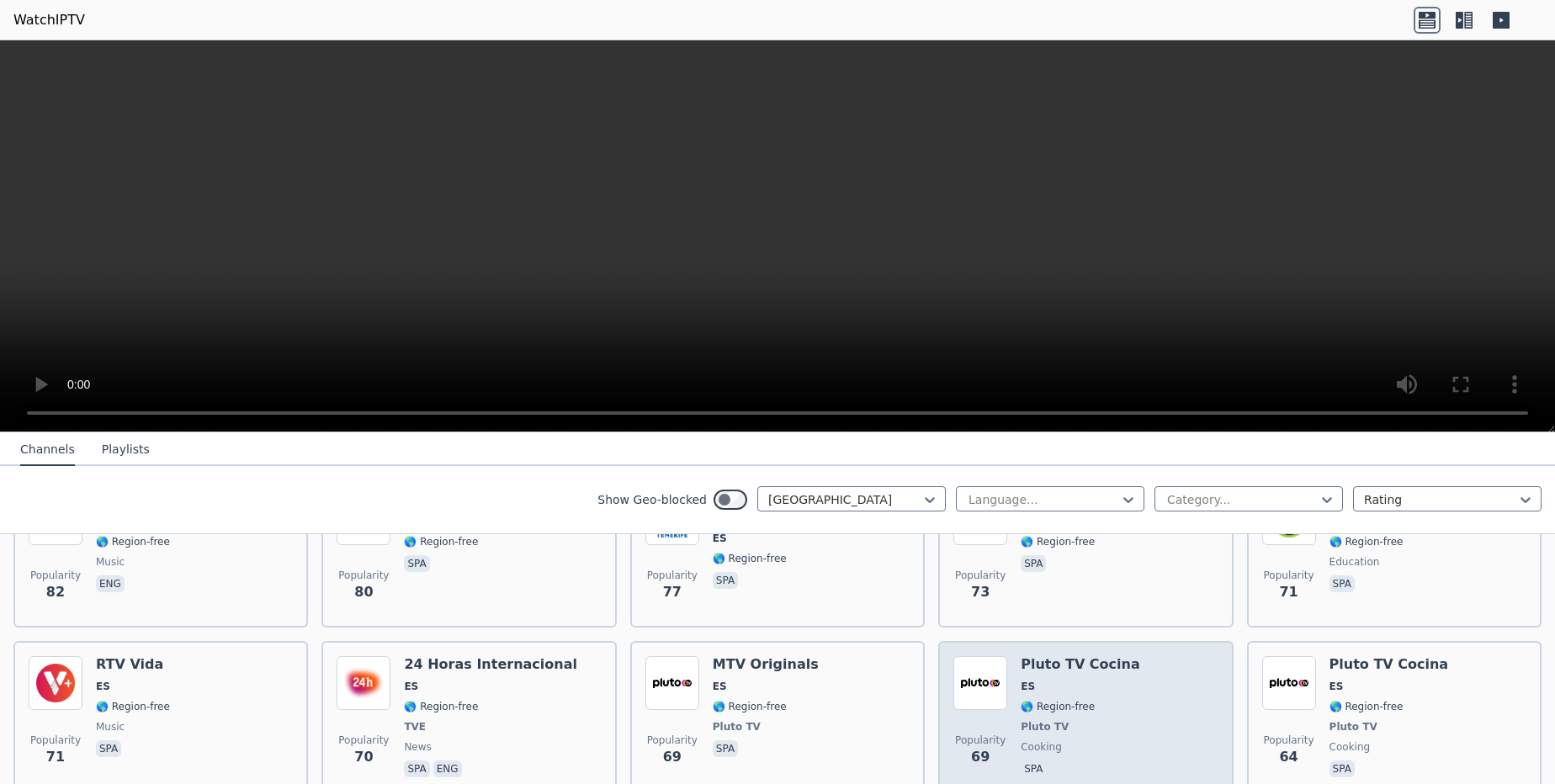
scroll to position [1414, 0]
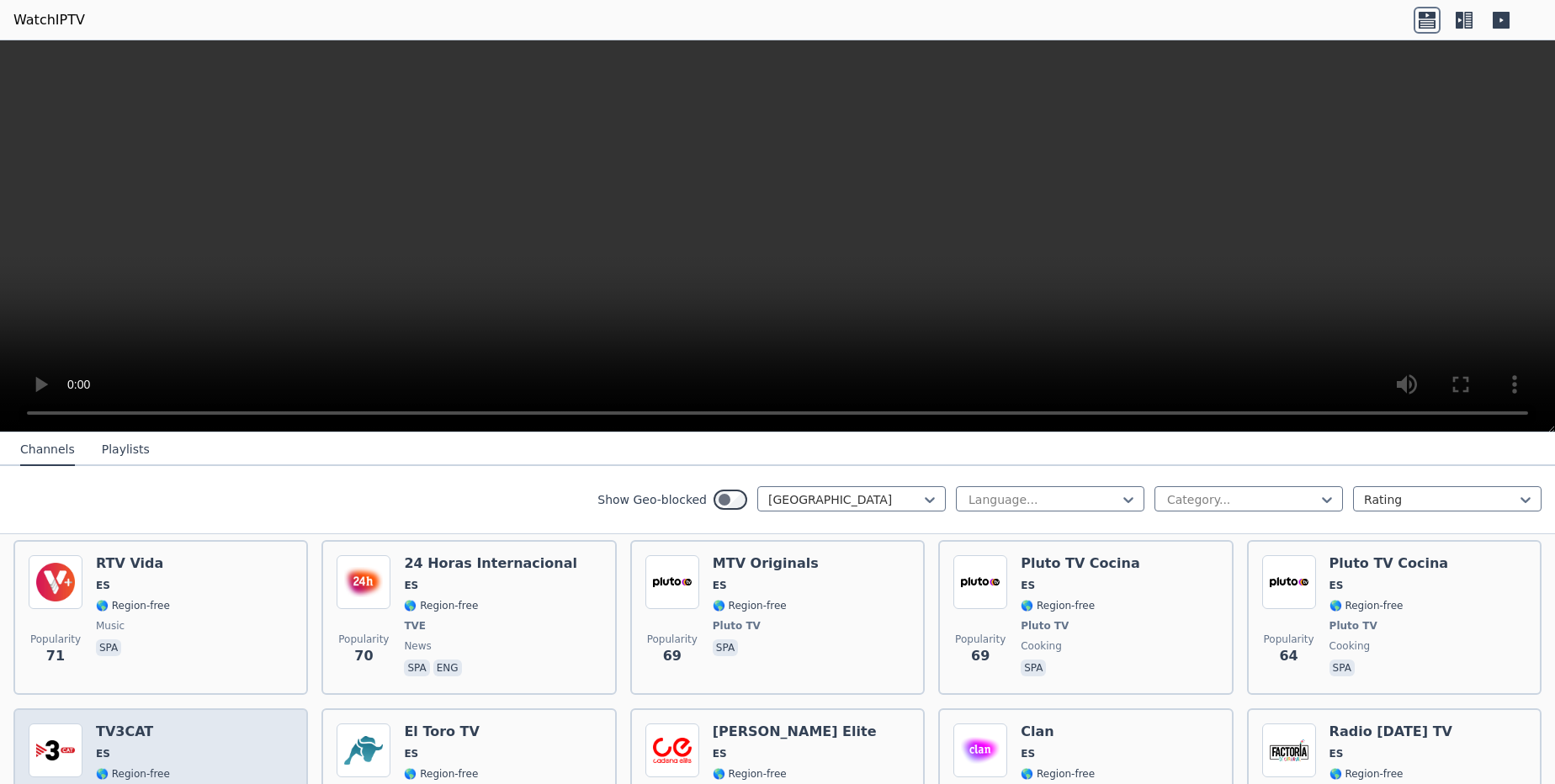
click at [148, 723] on div "TV3CAT ES 🌎 Region-free cat" at bounding box center [133, 785] width 74 height 124
